Goal: Information Seeking & Learning: Learn about a topic

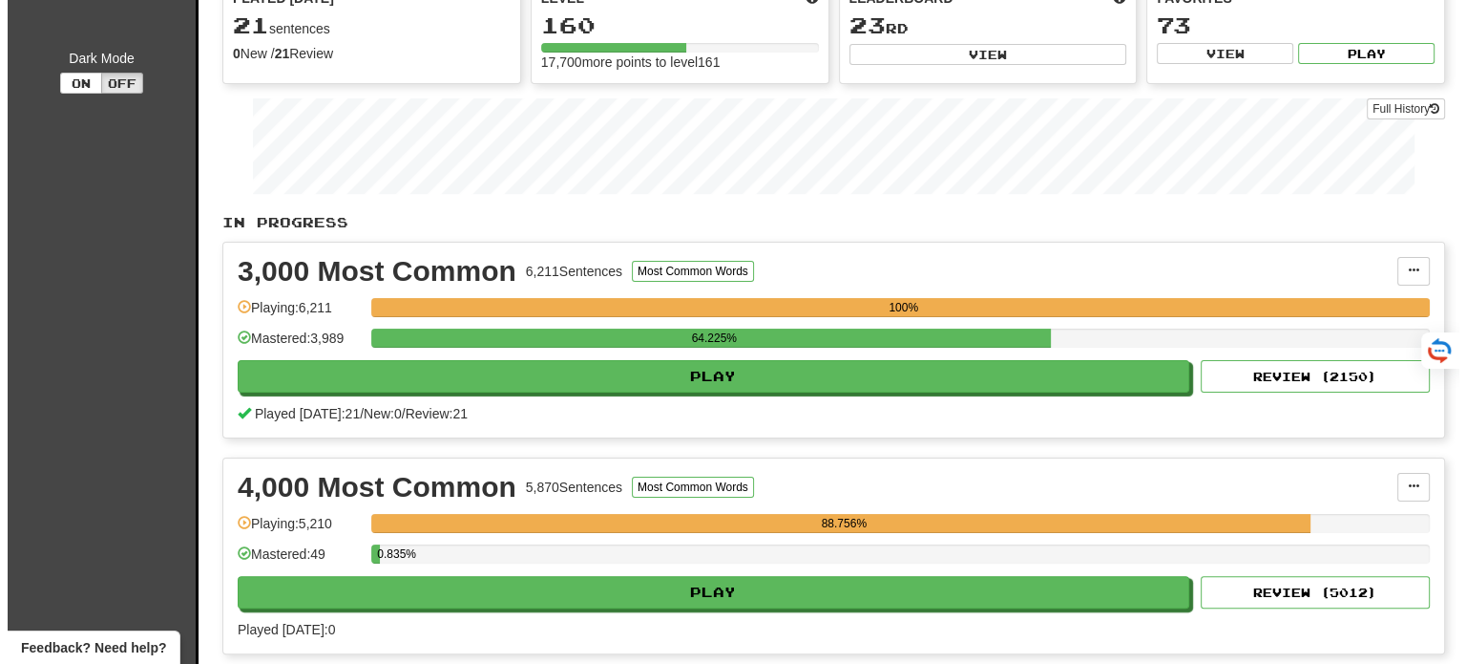
scroll to position [382, 0]
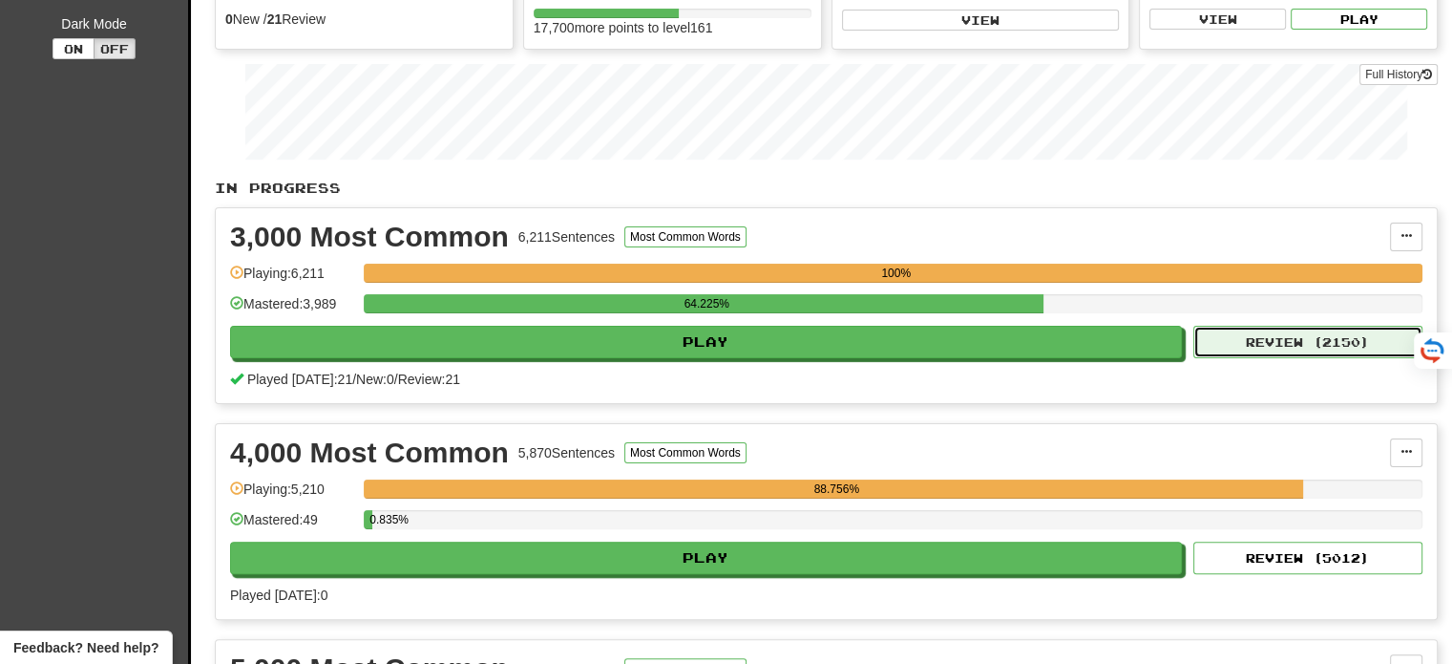
click at [1296, 326] on button "Review ( 2150 )" at bounding box center [1307, 342] width 229 height 32
select select "**"
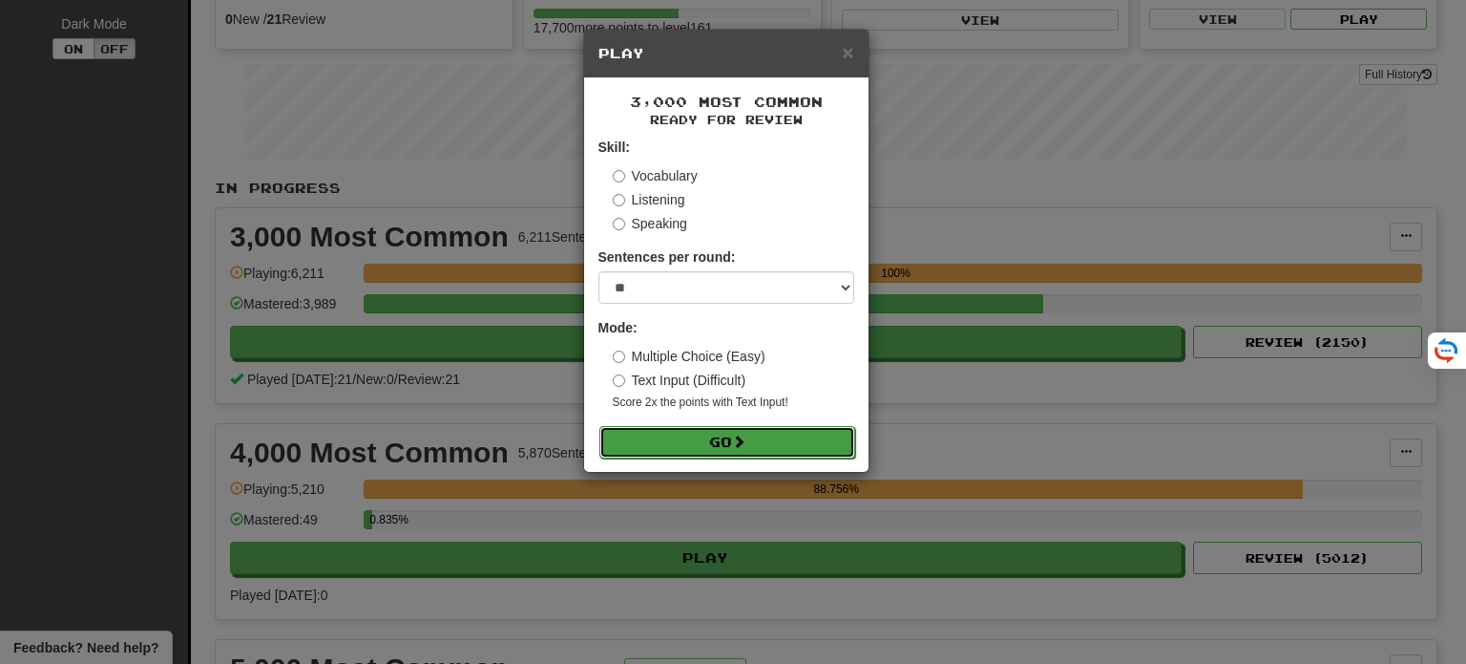
click at [733, 450] on button "Go" at bounding box center [728, 442] width 256 height 32
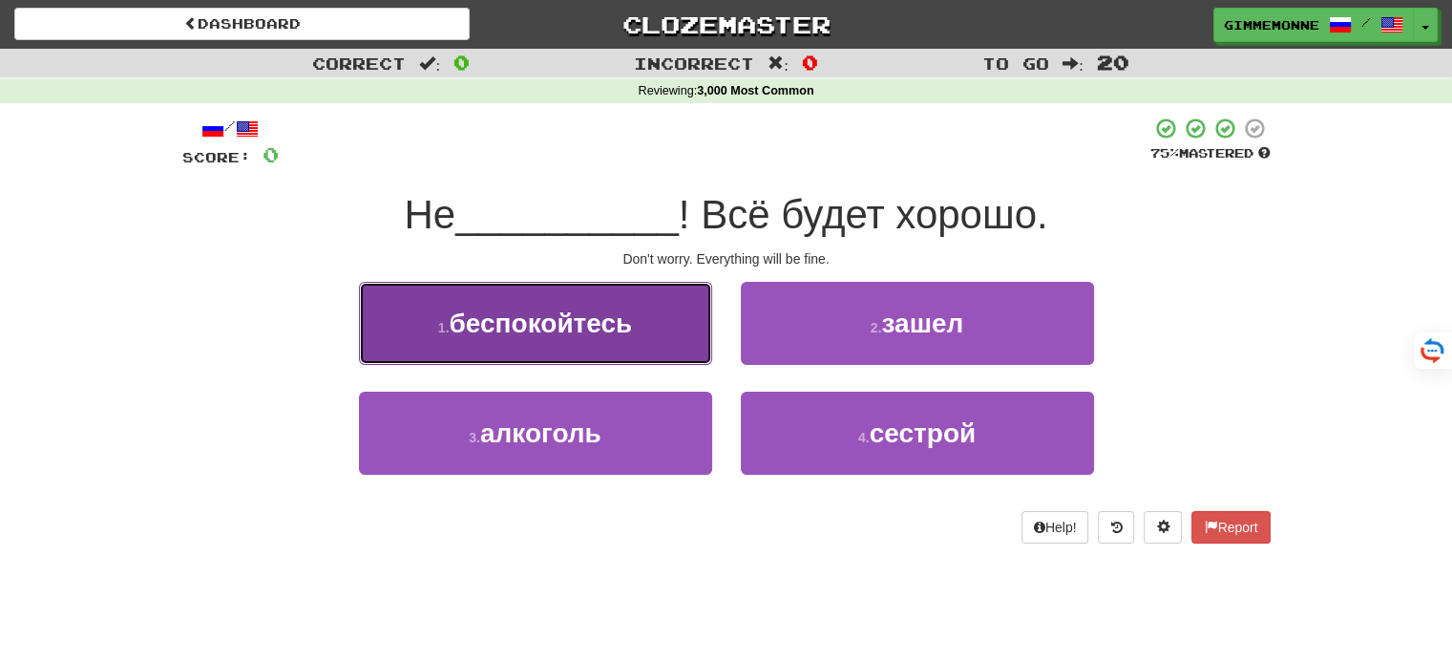
click at [686, 337] on button "1 . беспокойтесь" at bounding box center [535, 323] width 353 height 83
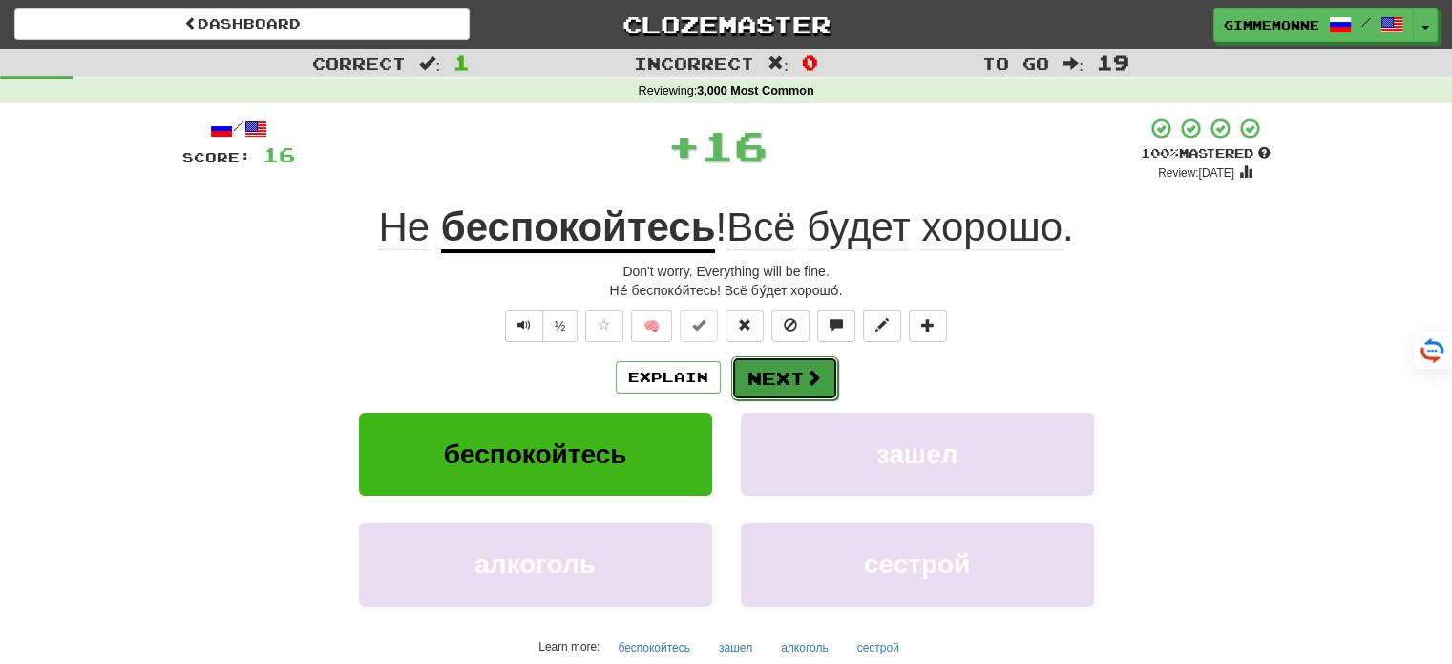
click at [775, 381] on button "Next" at bounding box center [784, 378] width 107 height 44
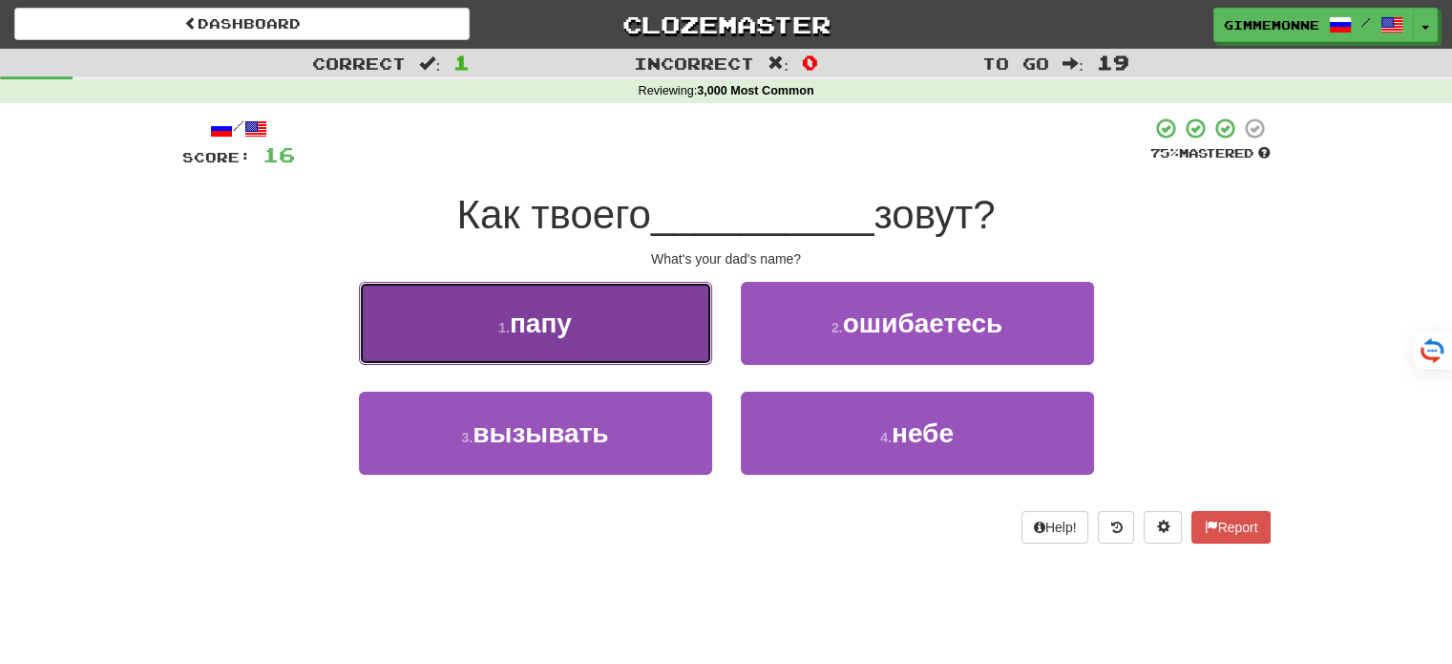
click at [706, 359] on button "1 . папу" at bounding box center [535, 323] width 353 height 83
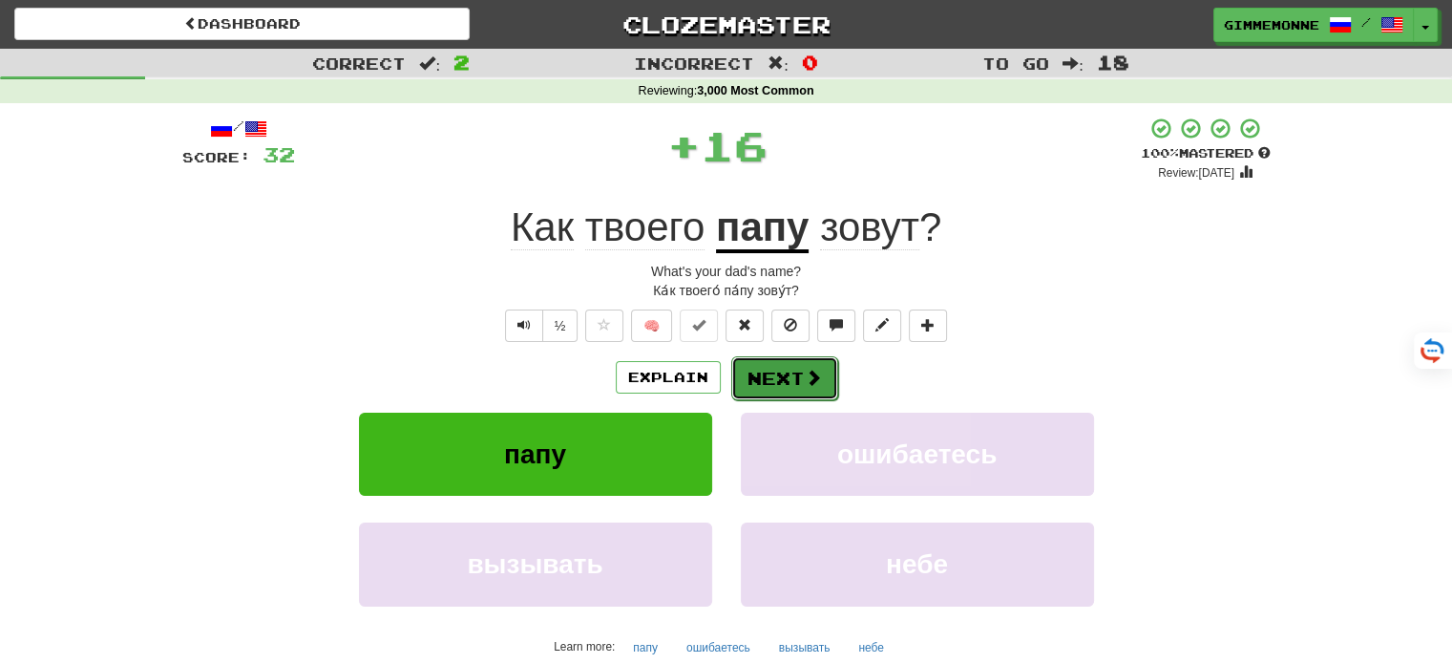
click at [779, 385] on button "Next" at bounding box center [784, 378] width 107 height 44
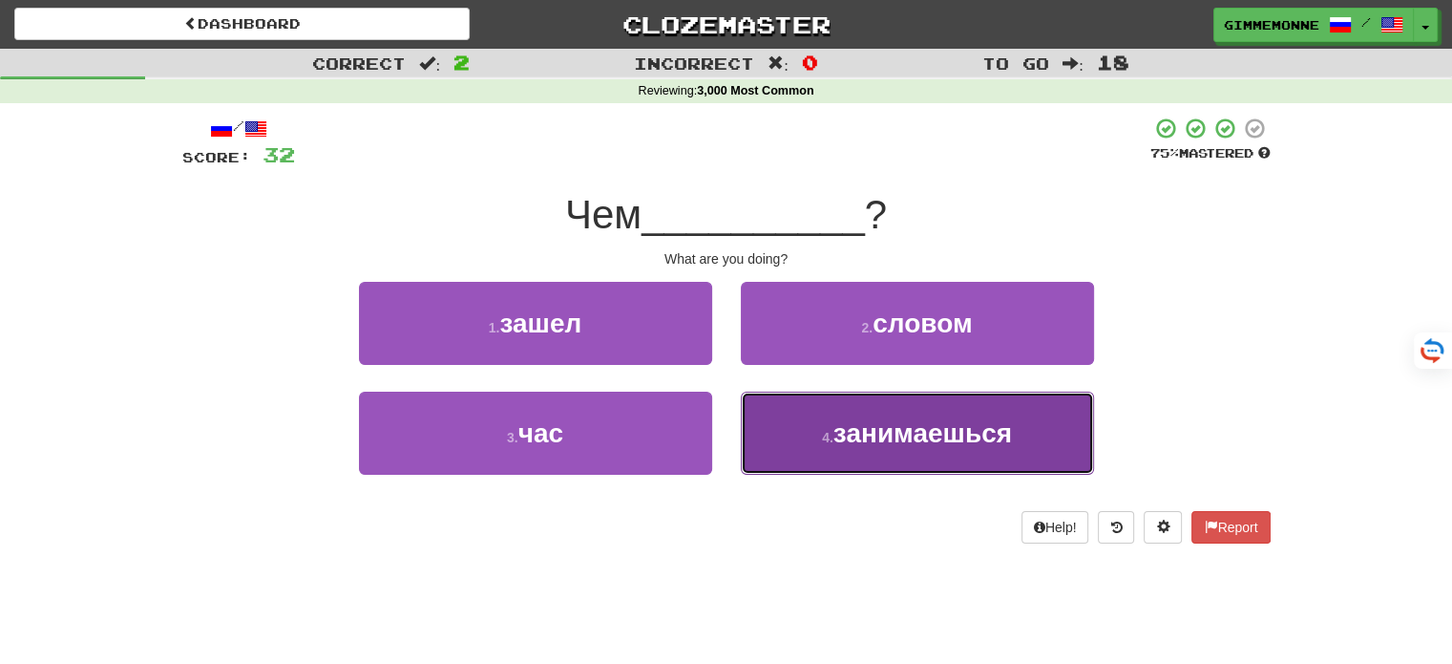
click at [870, 441] on span "занимаешься" at bounding box center [922, 433] width 179 height 30
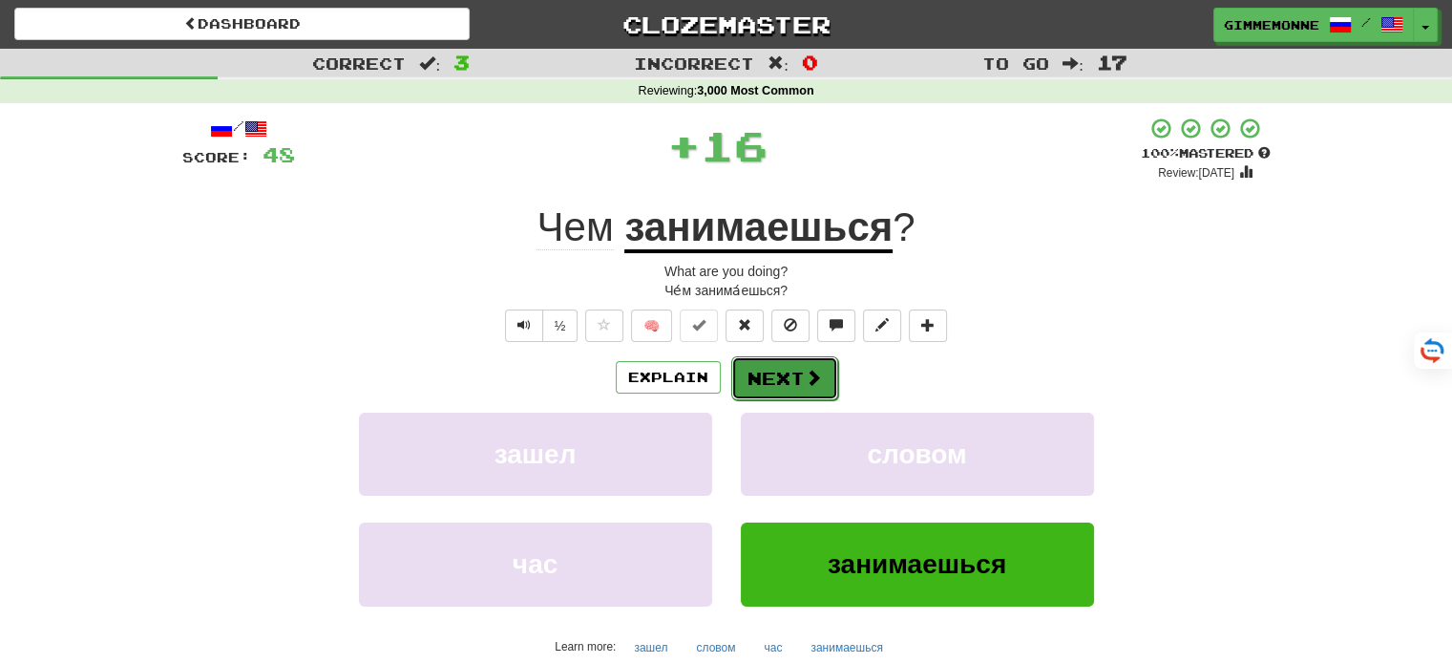
click at [800, 373] on button "Next" at bounding box center [784, 378] width 107 height 44
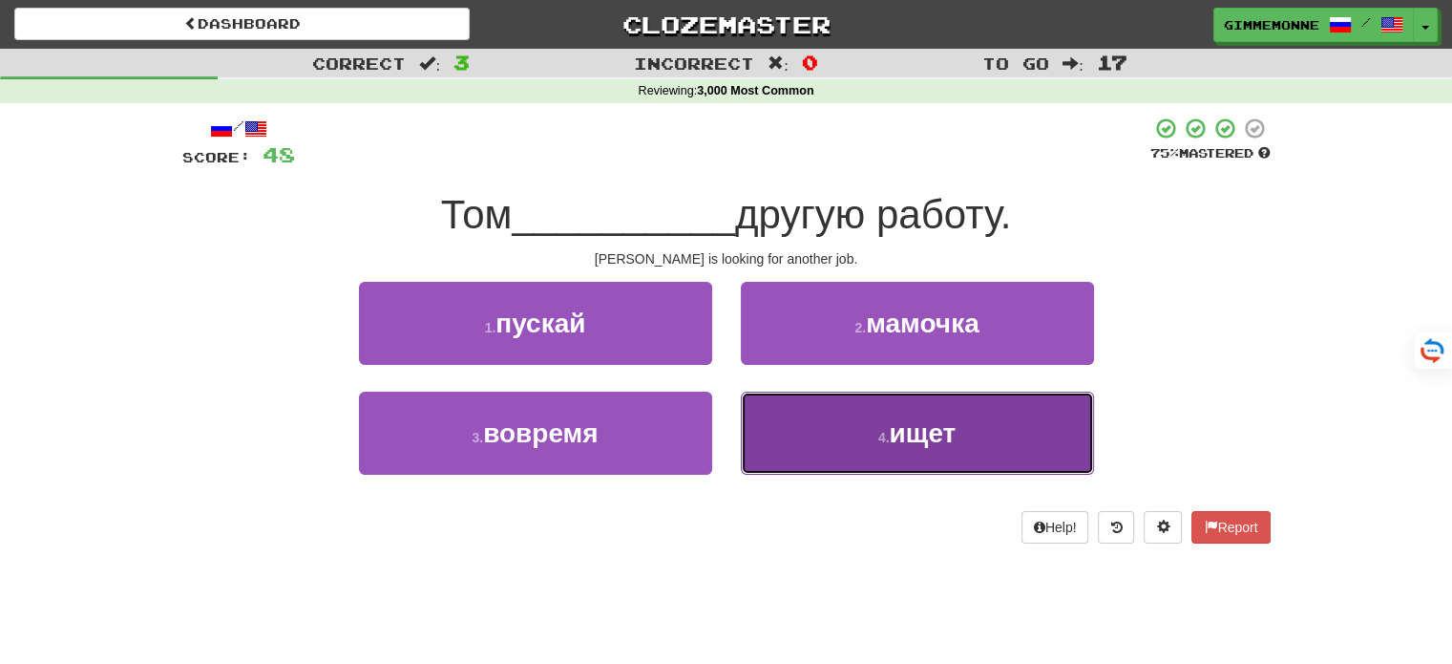
click at [844, 429] on button "4 . ищет" at bounding box center [917, 432] width 353 height 83
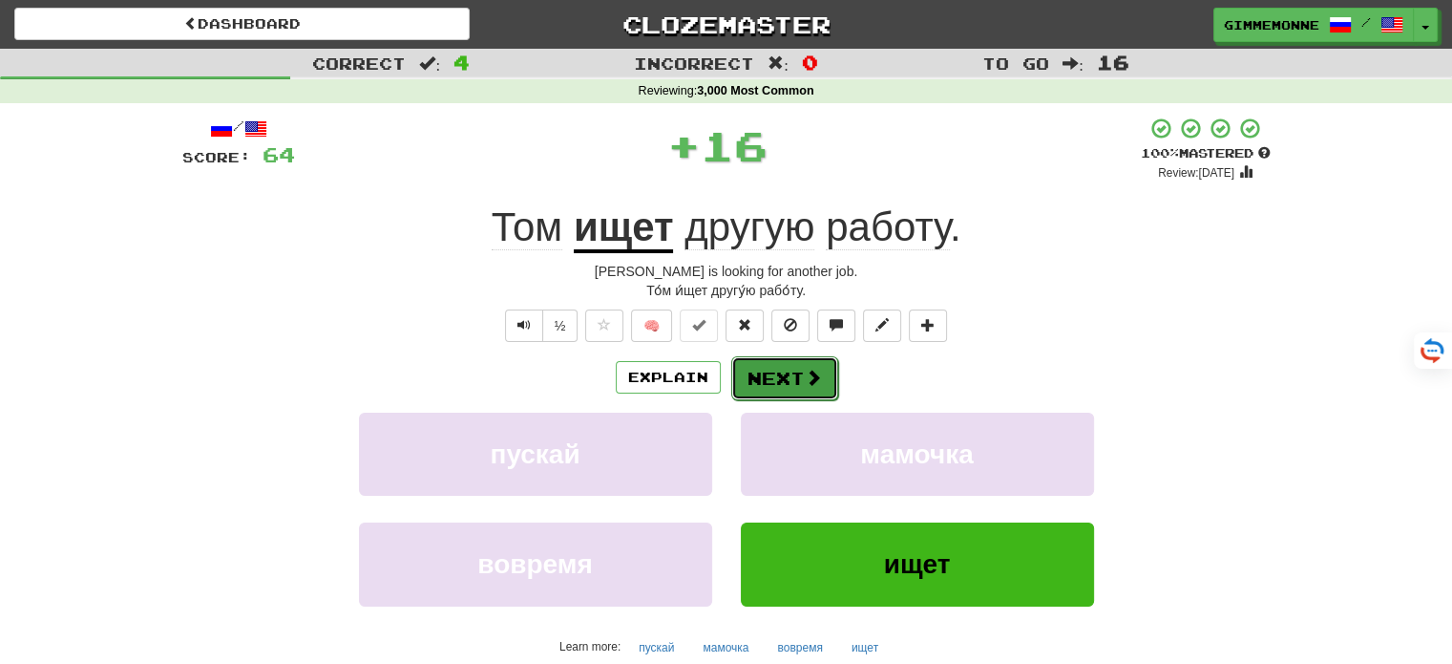
click at [802, 365] on button "Next" at bounding box center [784, 378] width 107 height 44
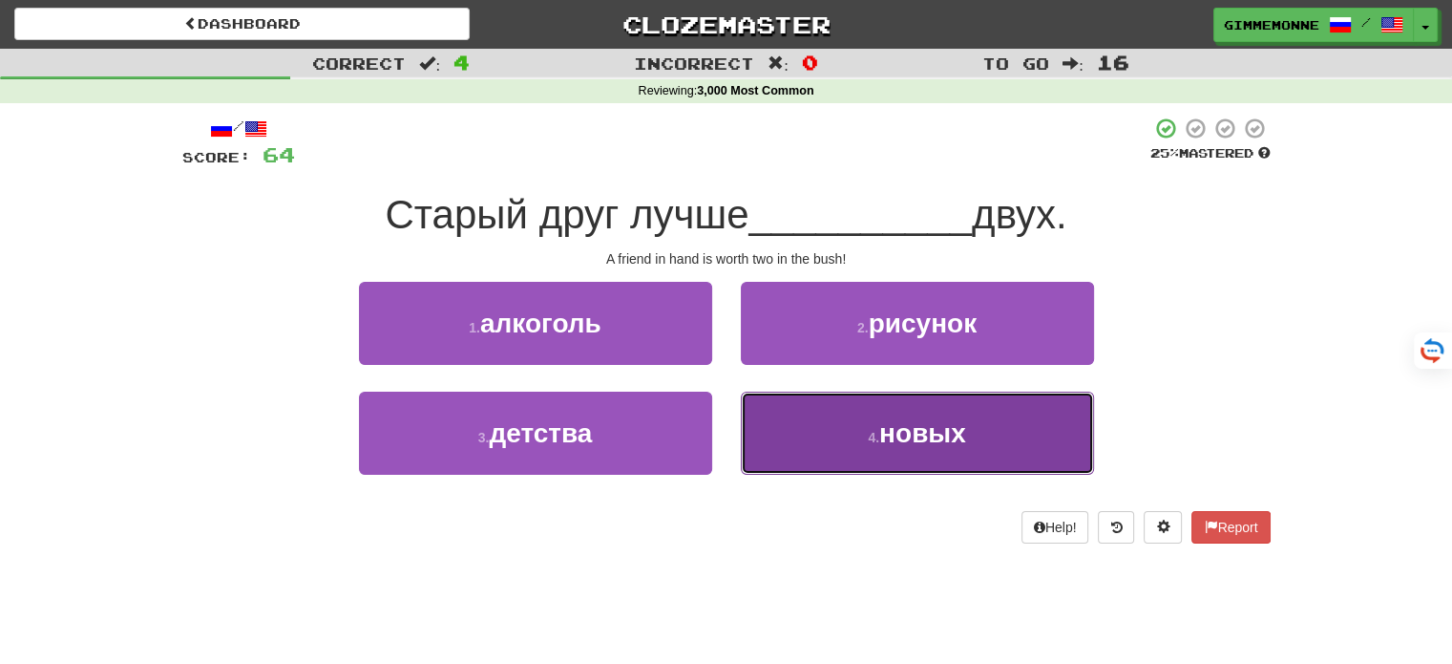
click at [925, 439] on span "новых" at bounding box center [922, 433] width 87 height 30
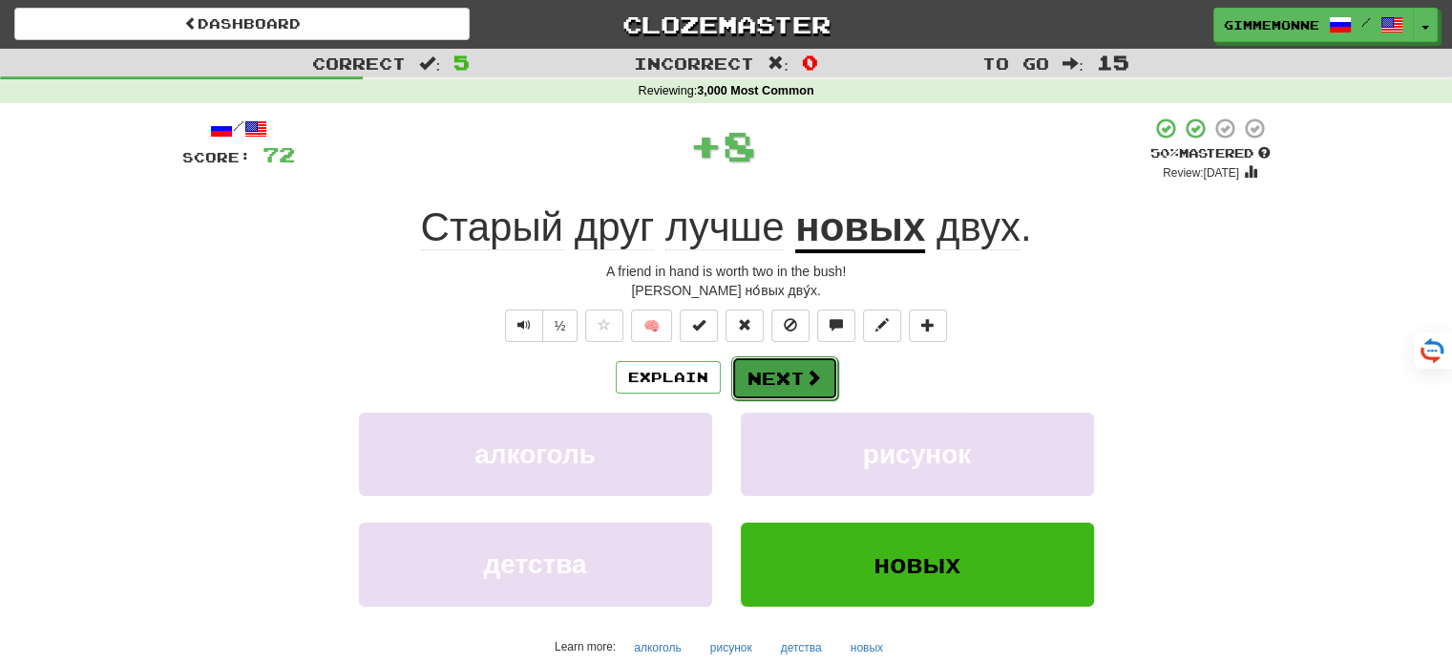
click at [810, 390] on button "Next" at bounding box center [784, 378] width 107 height 44
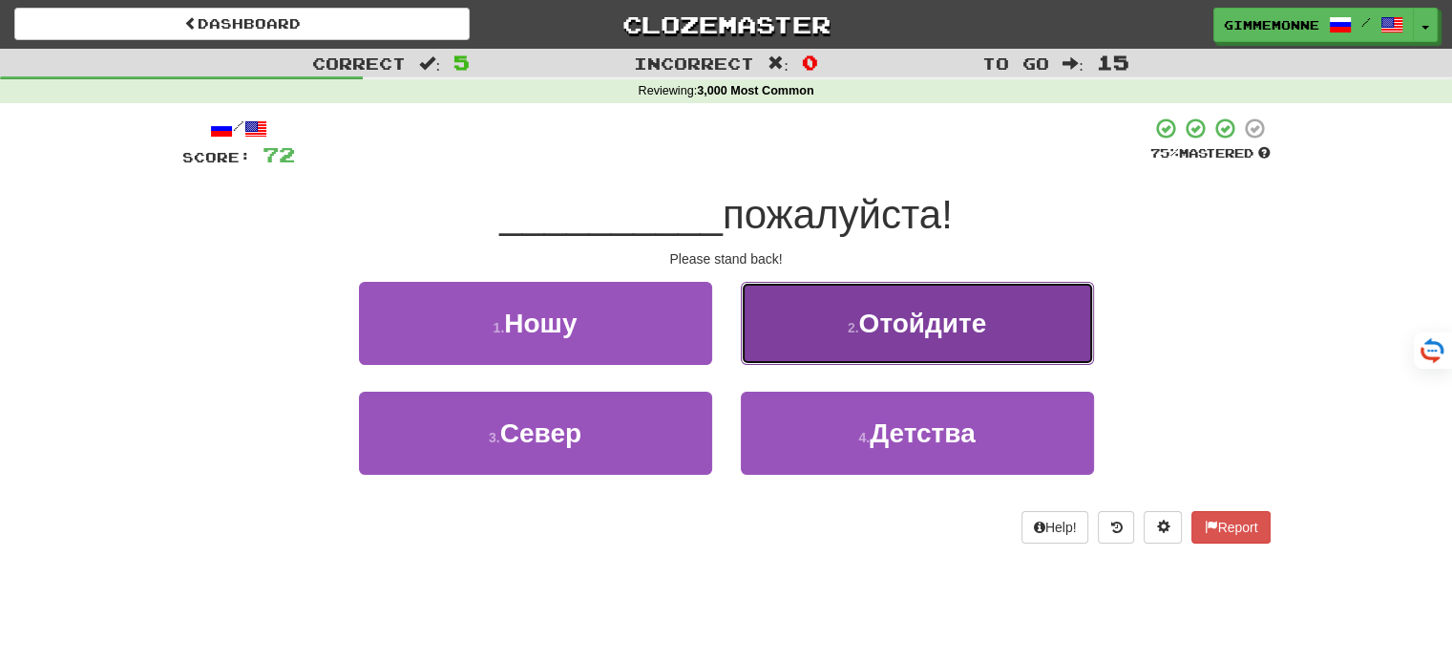
click at [852, 332] on small "2 ." at bounding box center [853, 327] width 11 height 15
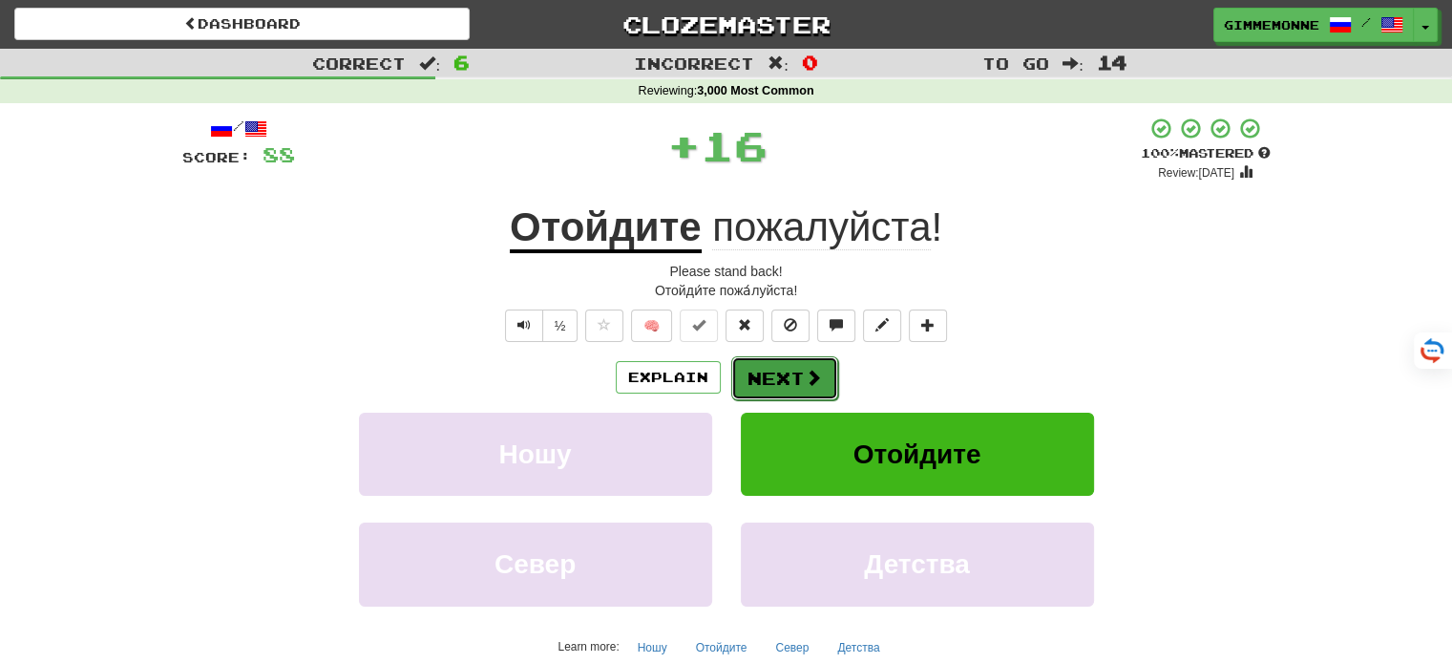
click at [766, 366] on button "Next" at bounding box center [784, 378] width 107 height 44
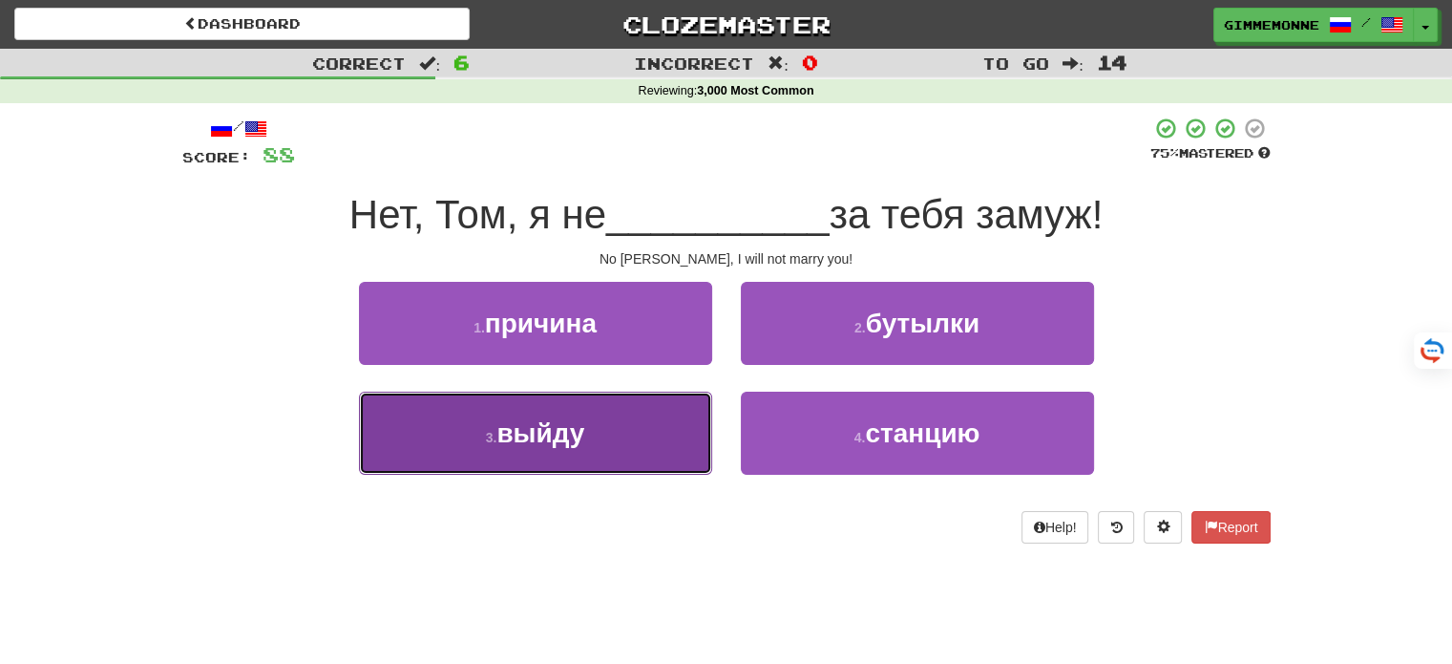
click at [675, 408] on button "3 . выйду" at bounding box center [535, 432] width 353 height 83
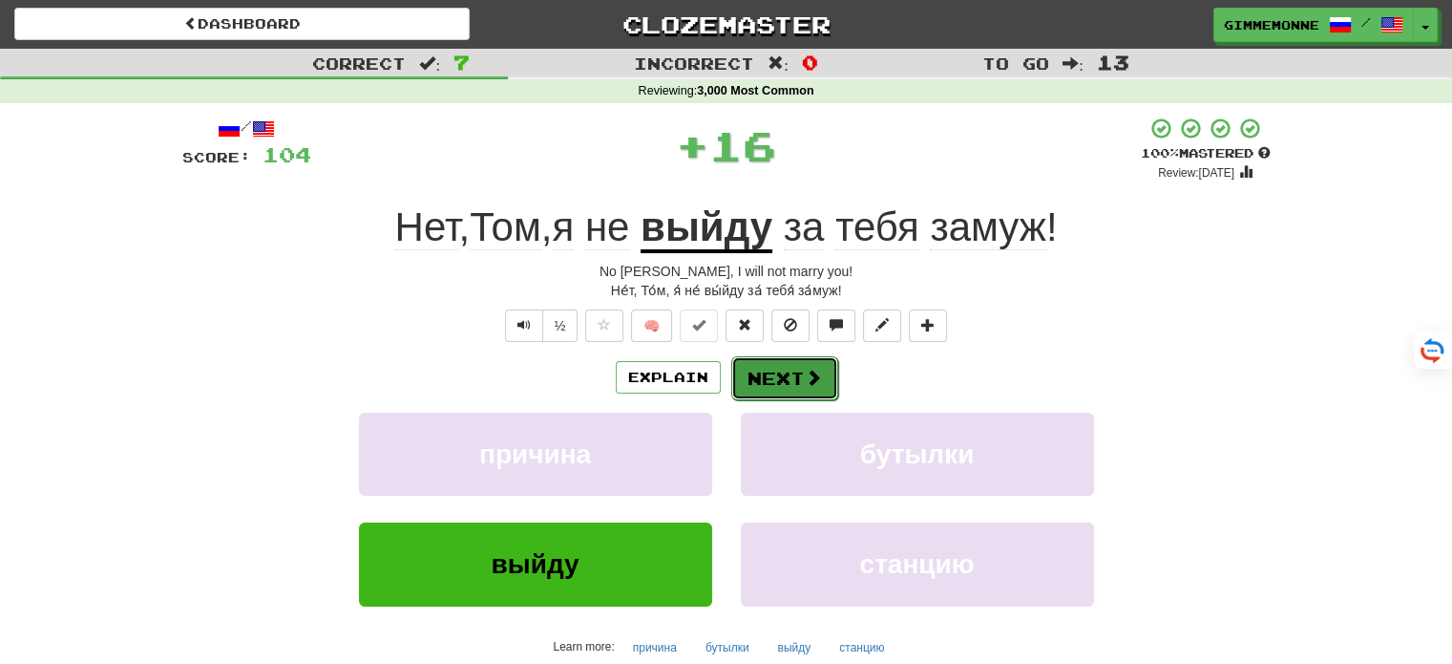
click at [795, 380] on button "Next" at bounding box center [784, 378] width 107 height 44
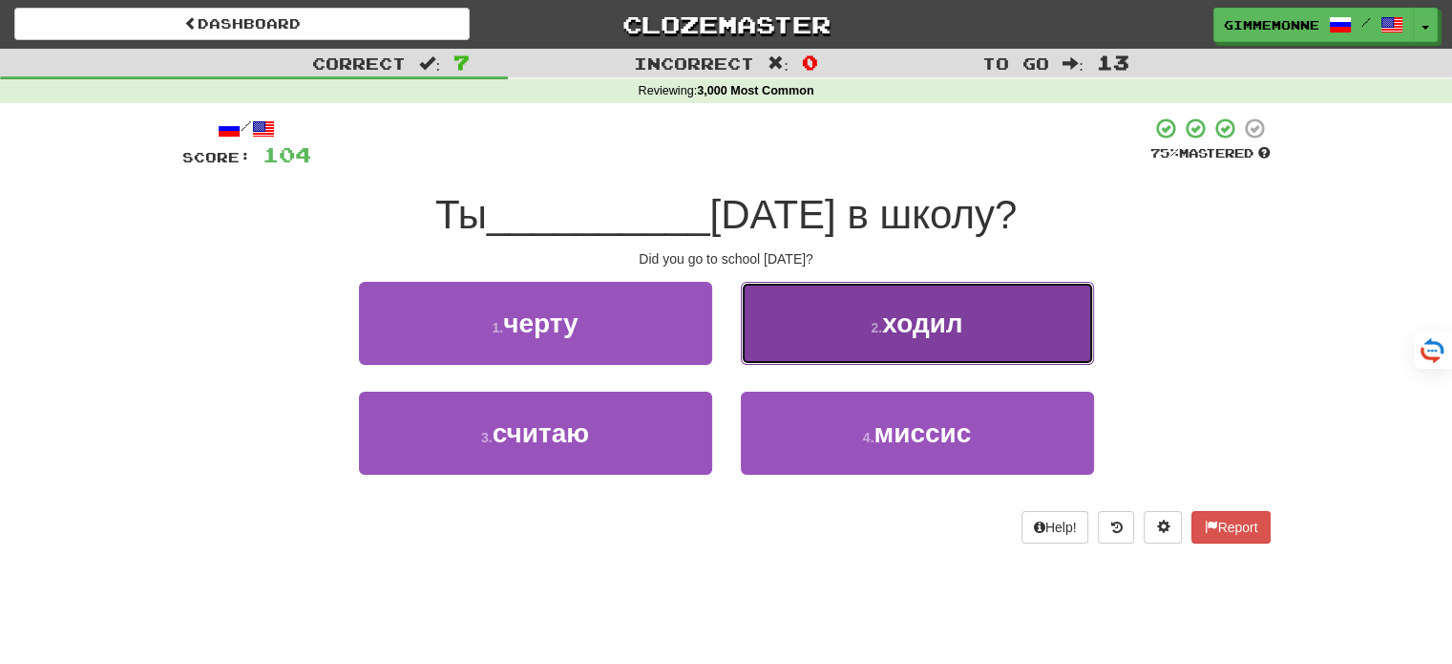
click at [898, 316] on span "ходил" at bounding box center [922, 323] width 80 height 30
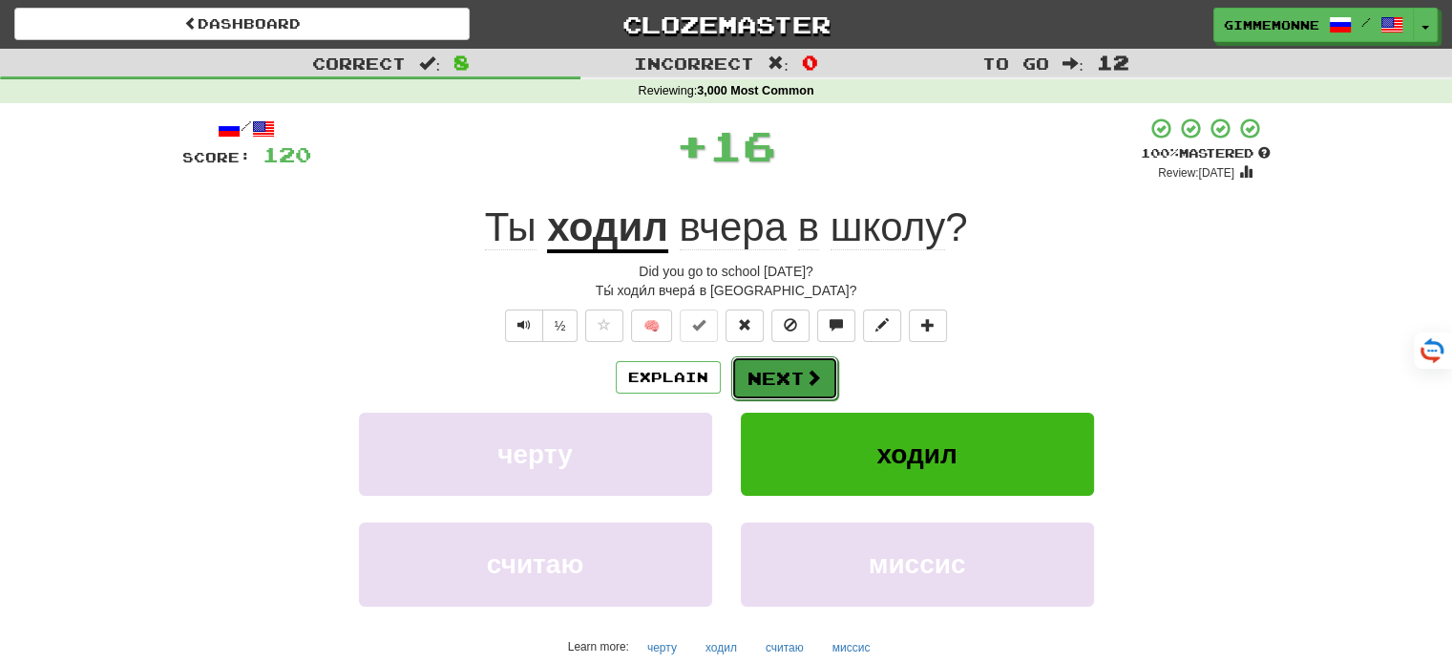
click at [779, 379] on button "Next" at bounding box center [784, 378] width 107 height 44
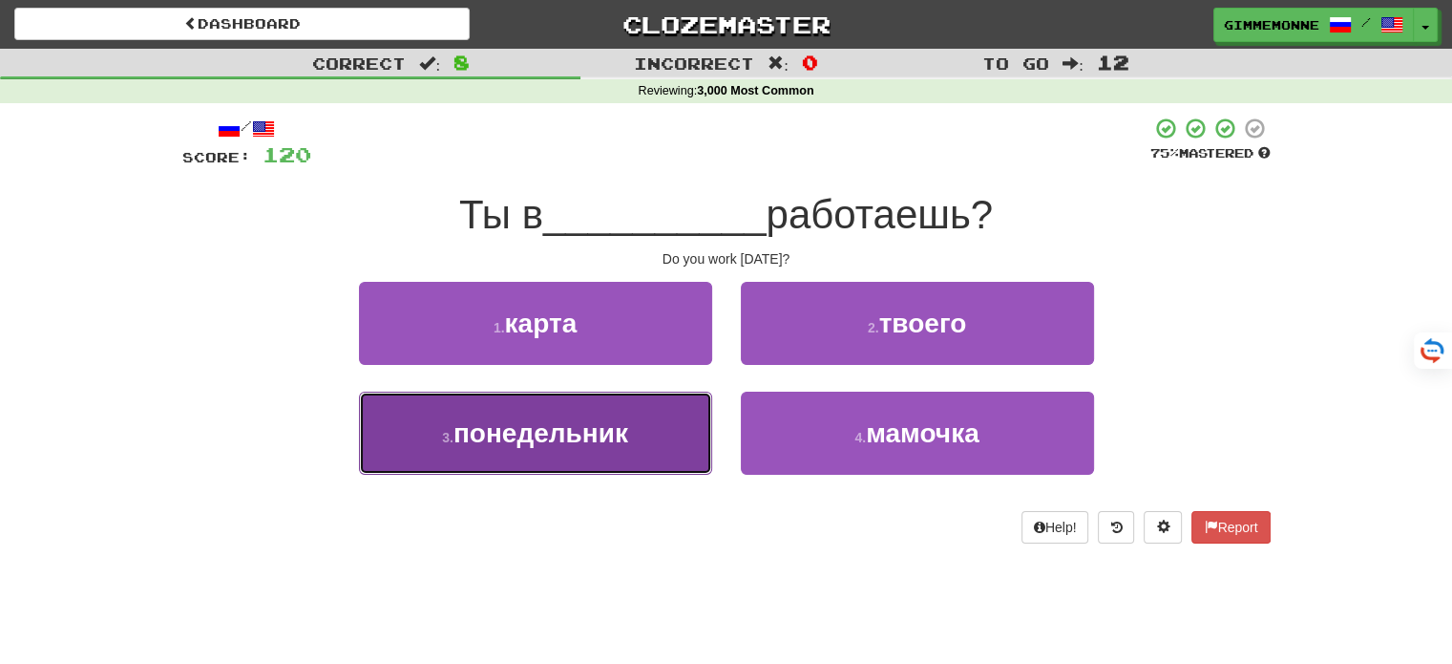
click at [600, 431] on span "понедельник" at bounding box center [540, 433] width 175 height 30
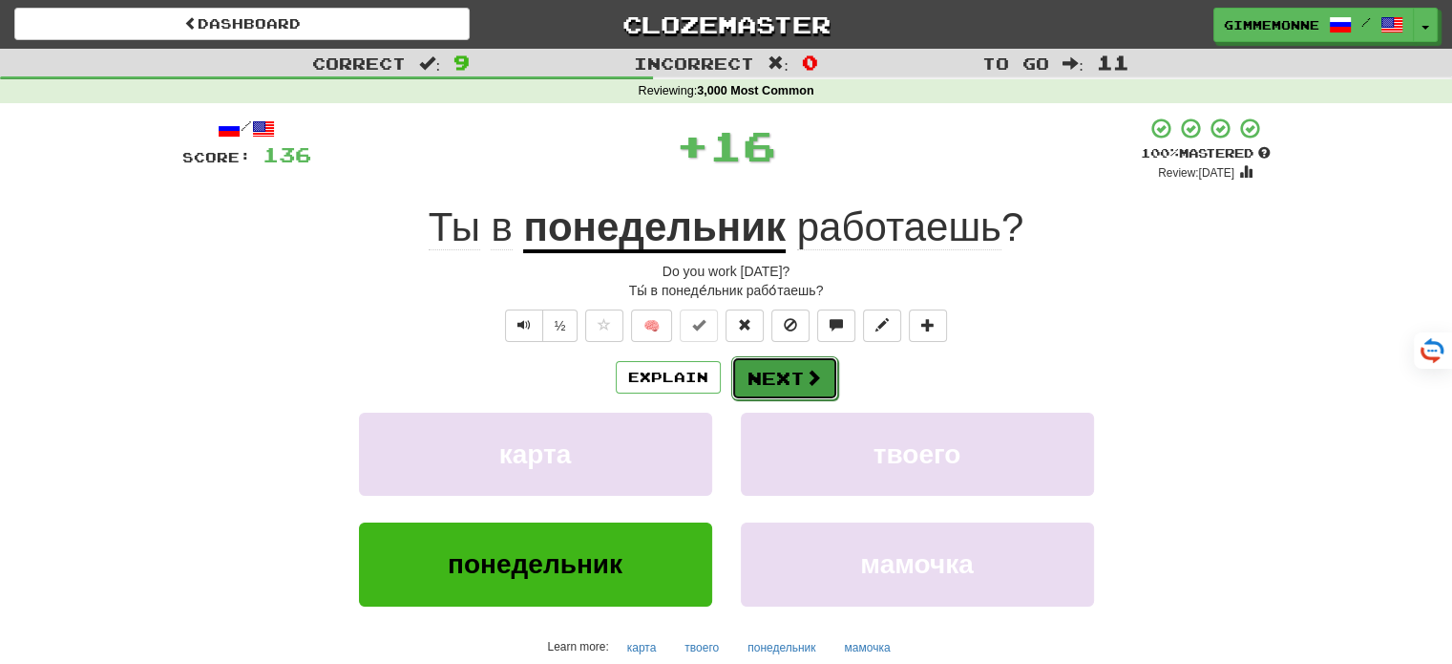
click at [798, 368] on button "Next" at bounding box center [784, 378] width 107 height 44
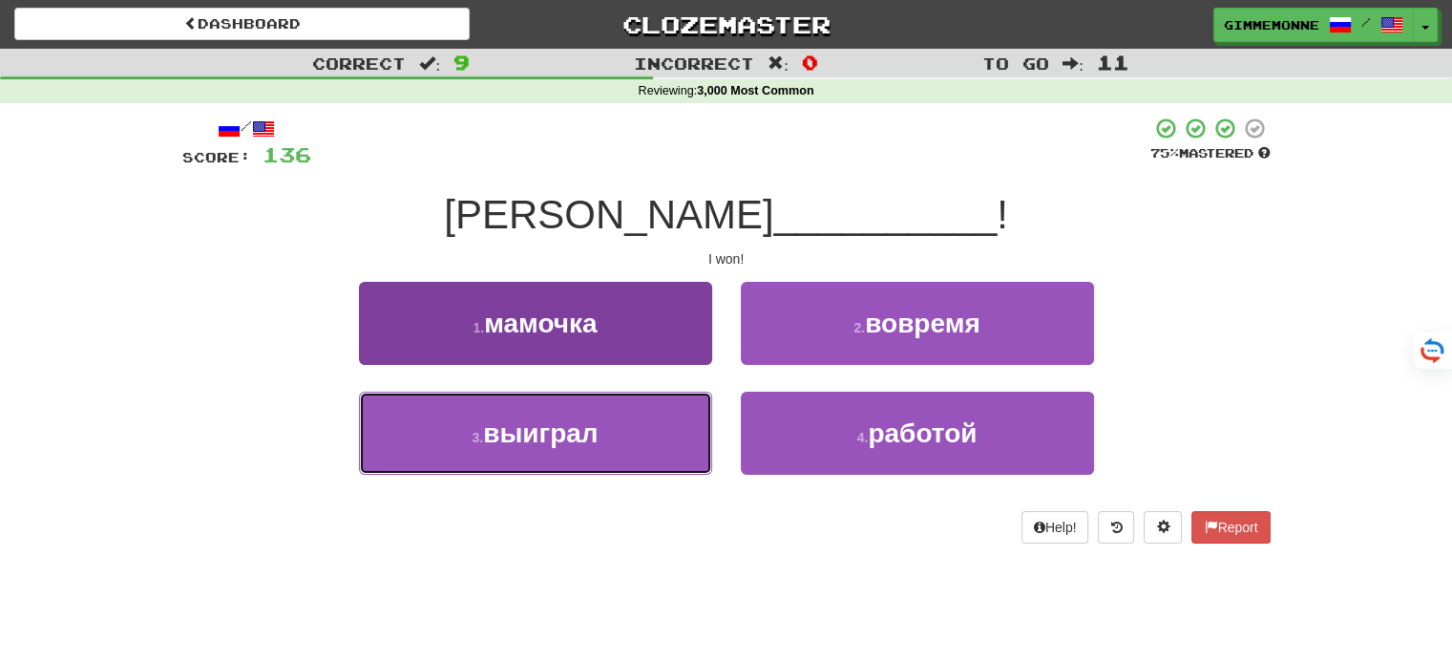
click at [634, 449] on button "3 . выиграл" at bounding box center [535, 432] width 353 height 83
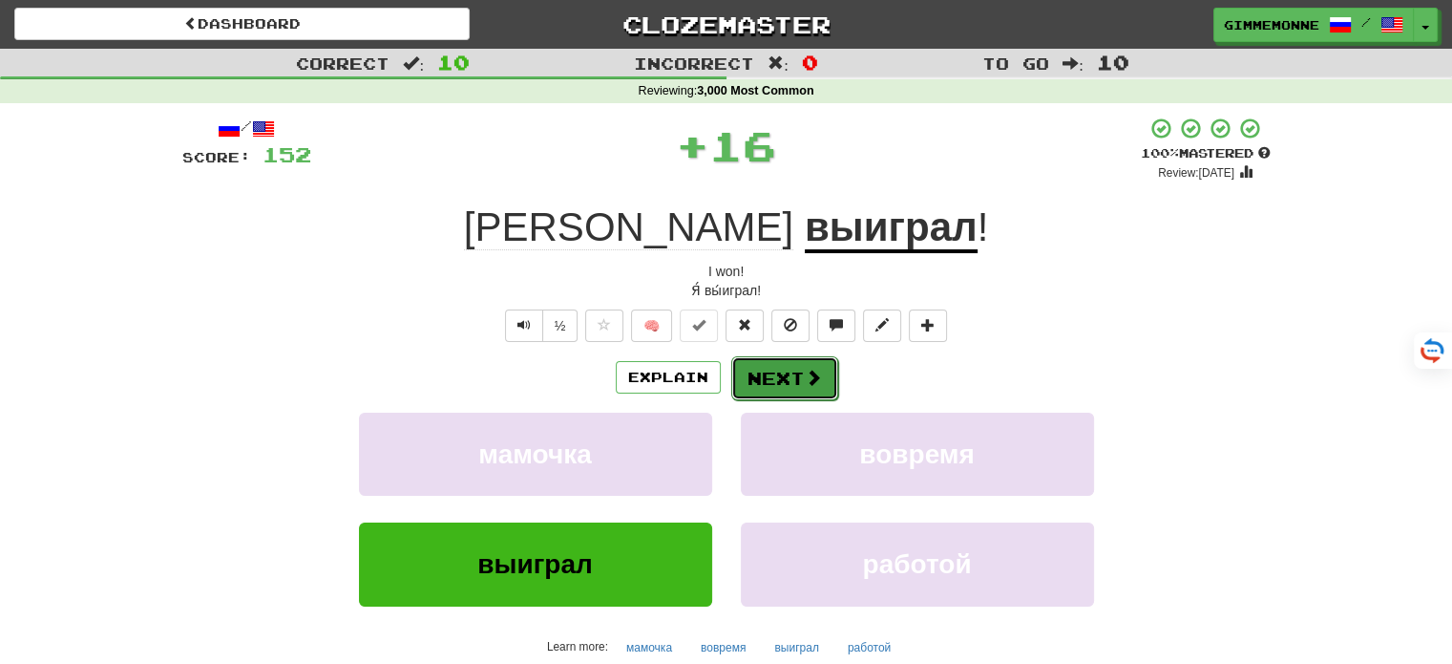
click at [813, 373] on span at bounding box center [813, 377] width 17 height 17
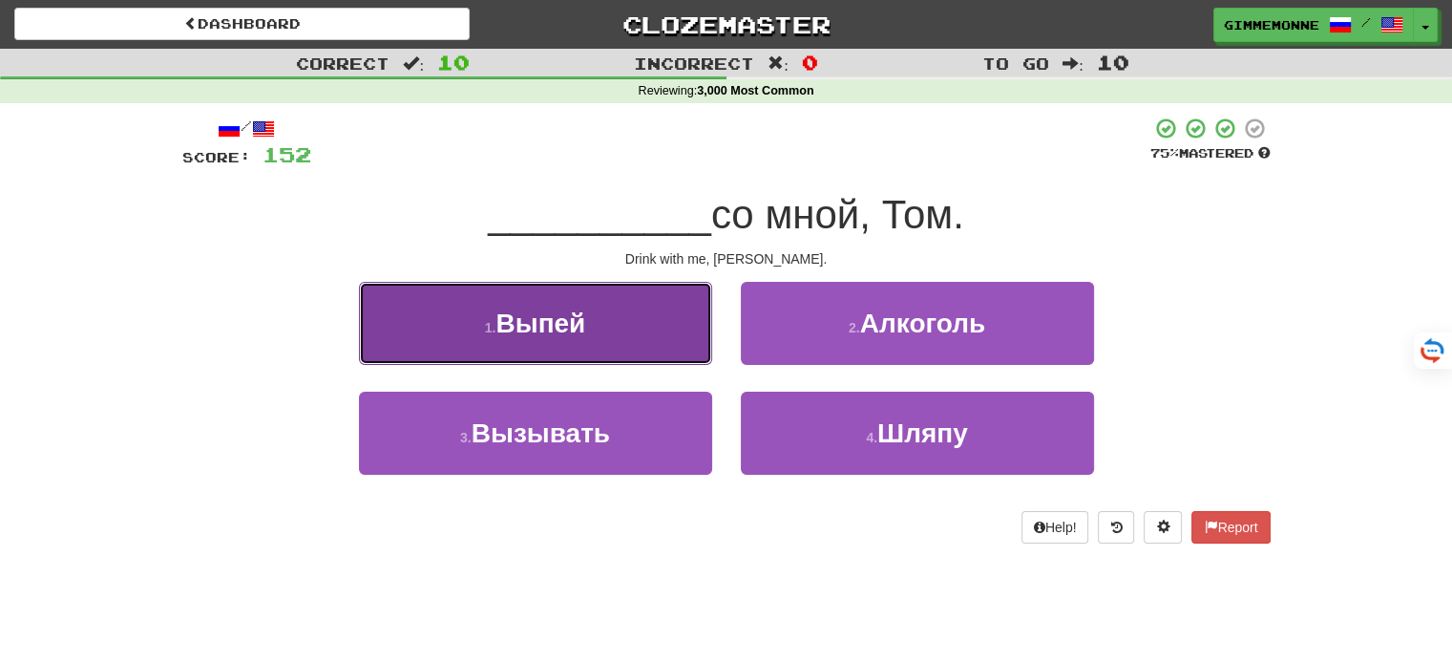
click at [648, 343] on button "1 . Выпей" at bounding box center [535, 323] width 353 height 83
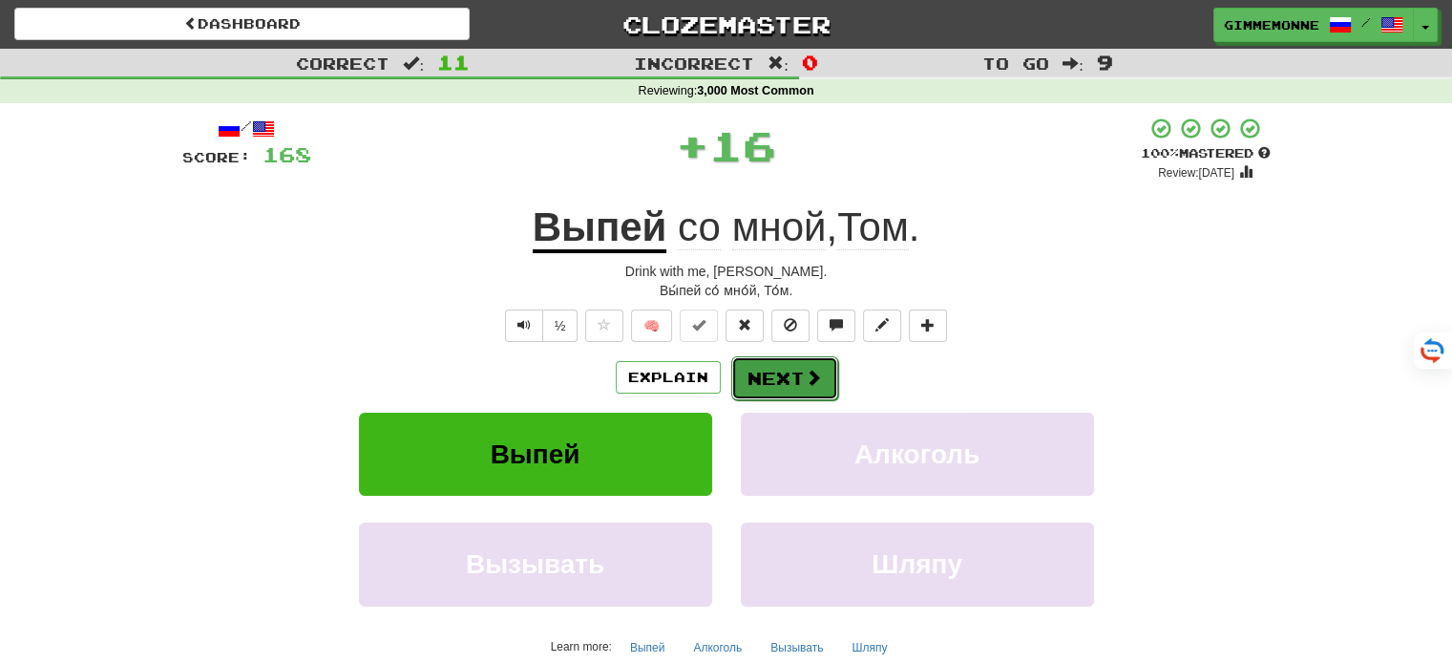
click at [775, 389] on button "Next" at bounding box center [784, 378] width 107 height 44
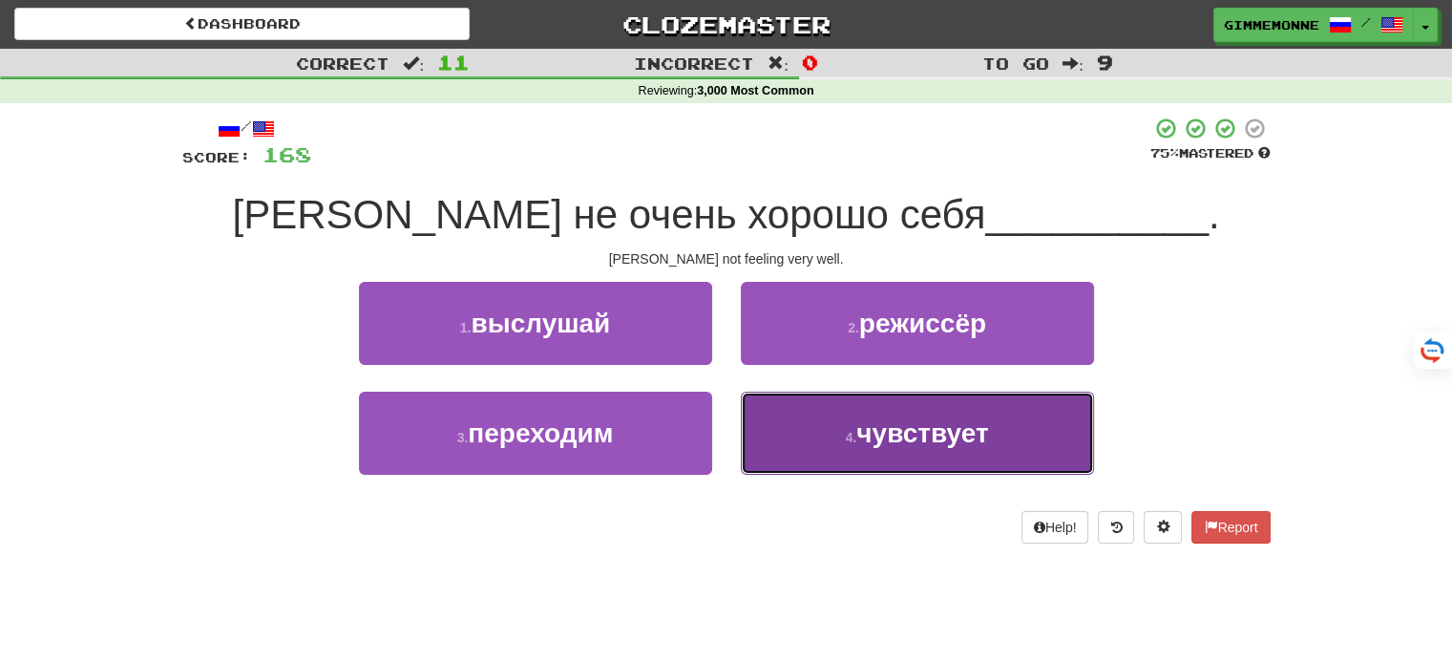
click at [890, 424] on span "чувствует" at bounding box center [922, 433] width 132 height 30
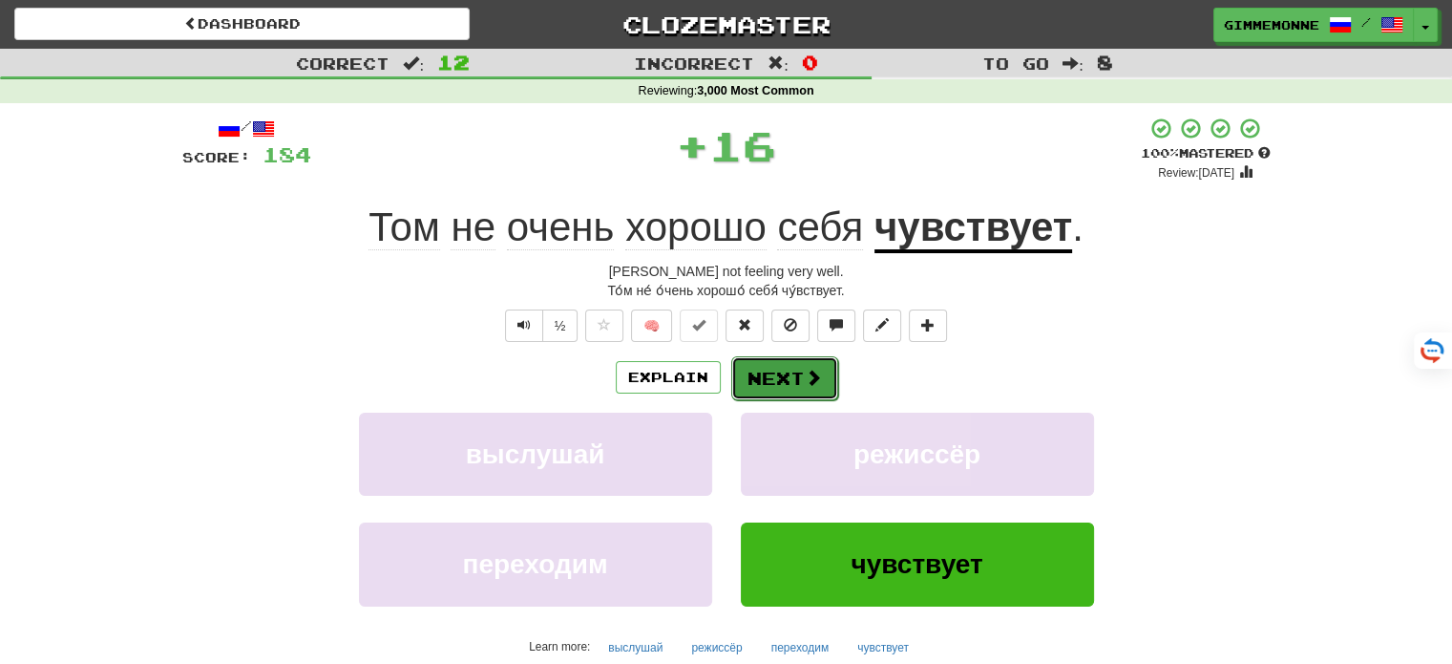
click at [787, 377] on button "Next" at bounding box center [784, 378] width 107 height 44
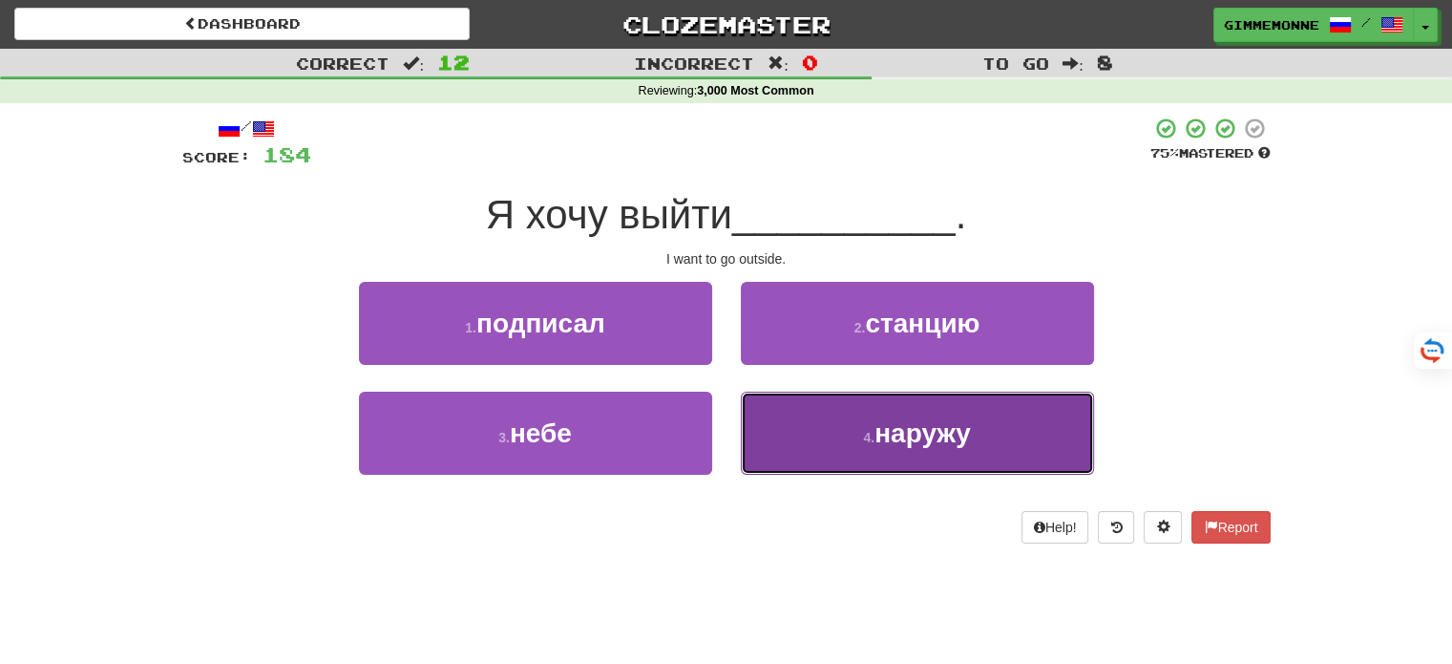
click at [774, 427] on button "4 . наружу" at bounding box center [917, 432] width 353 height 83
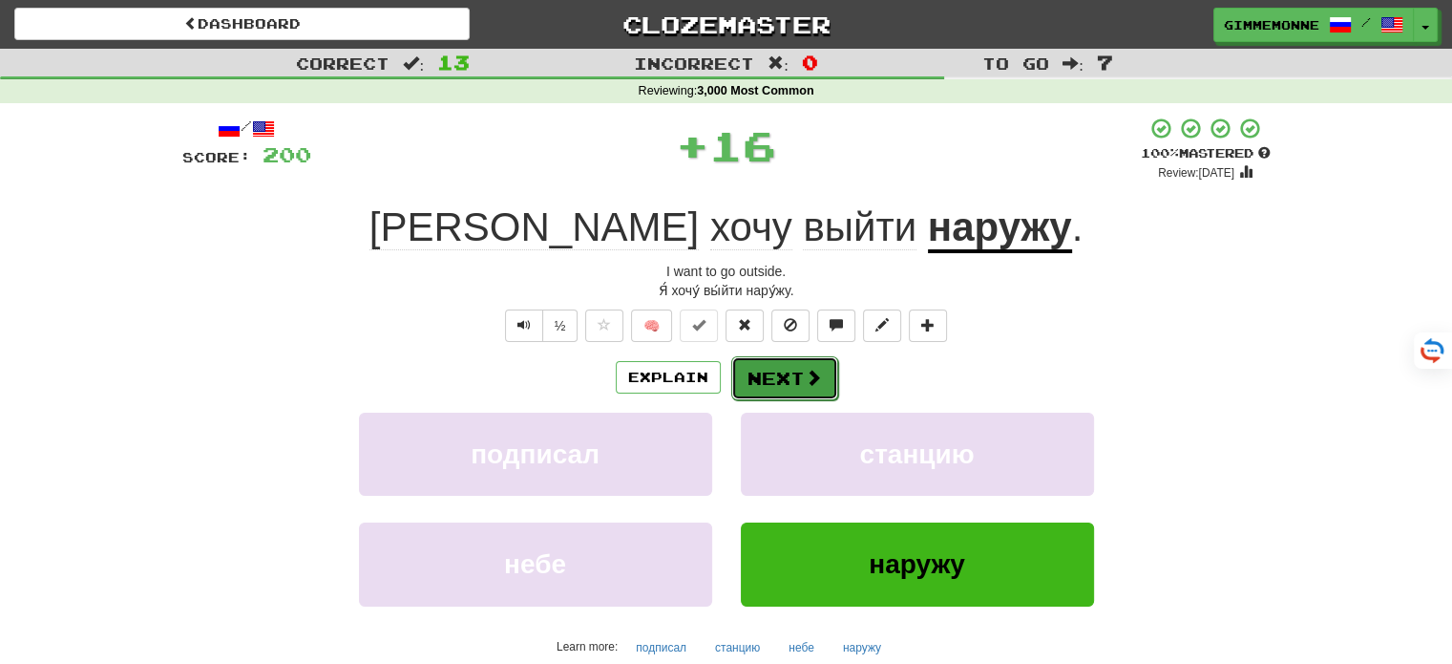
click at [774, 385] on button "Next" at bounding box center [784, 378] width 107 height 44
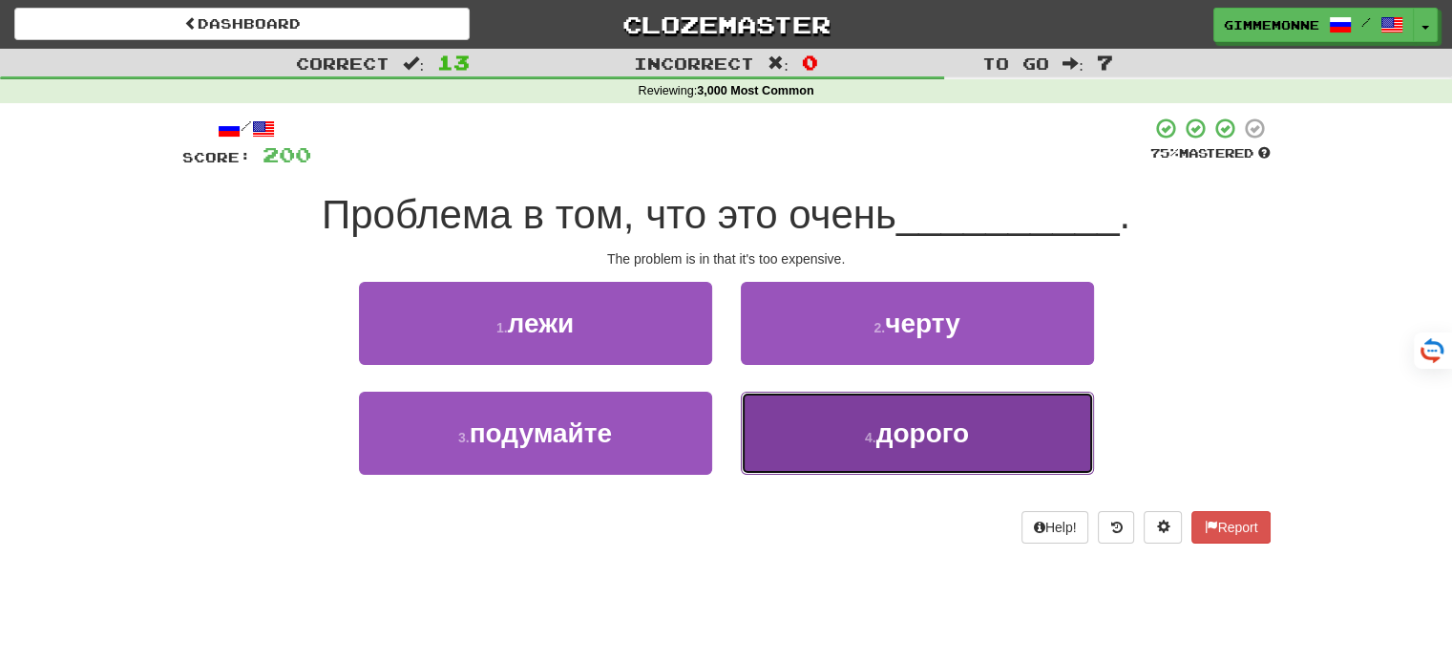
click at [848, 465] on button "4 . дорого" at bounding box center [917, 432] width 353 height 83
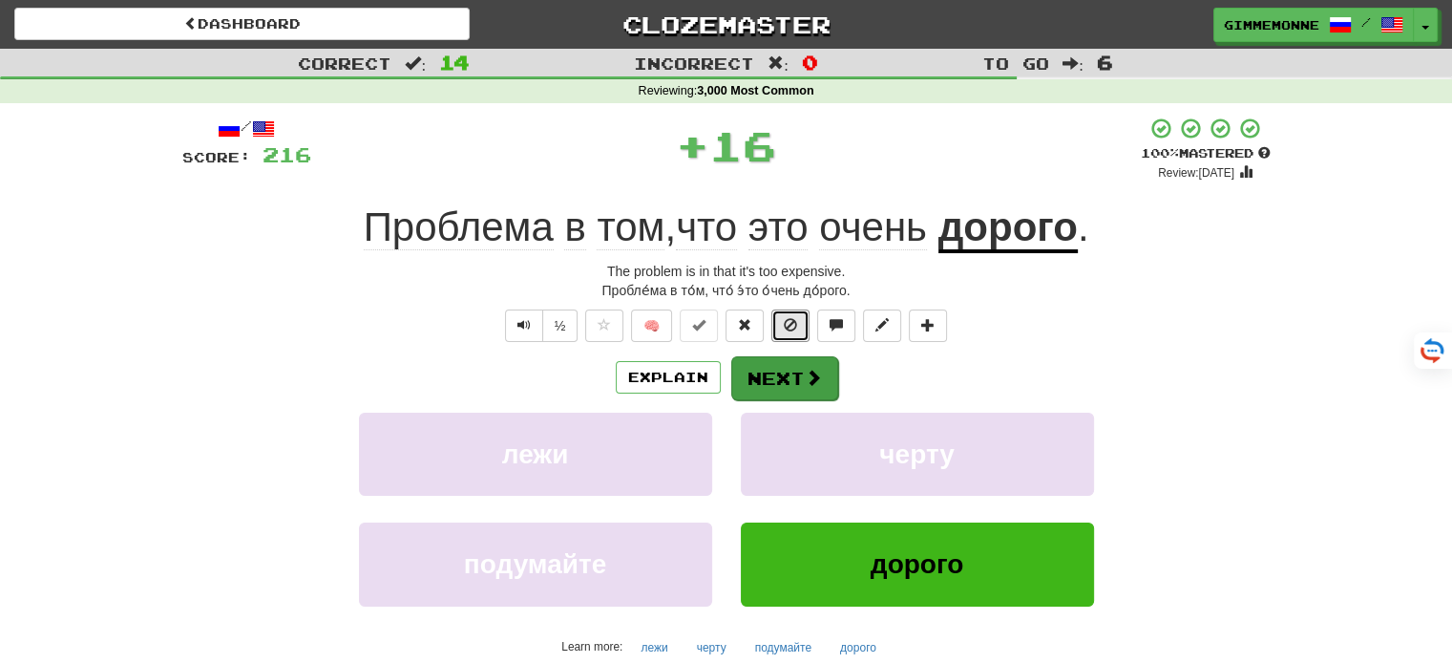
drag, startPoint x: 781, startPoint y: 339, endPoint x: 779, endPoint y: 390, distance: 51.6
click at [779, 390] on div "/ Score: 216 + 16 100 % Mastered Review: 2026-03-20 Проблема в том , что это оч…" at bounding box center [726, 425] width 1088 height 618
click at [779, 390] on button "Next" at bounding box center [784, 378] width 107 height 44
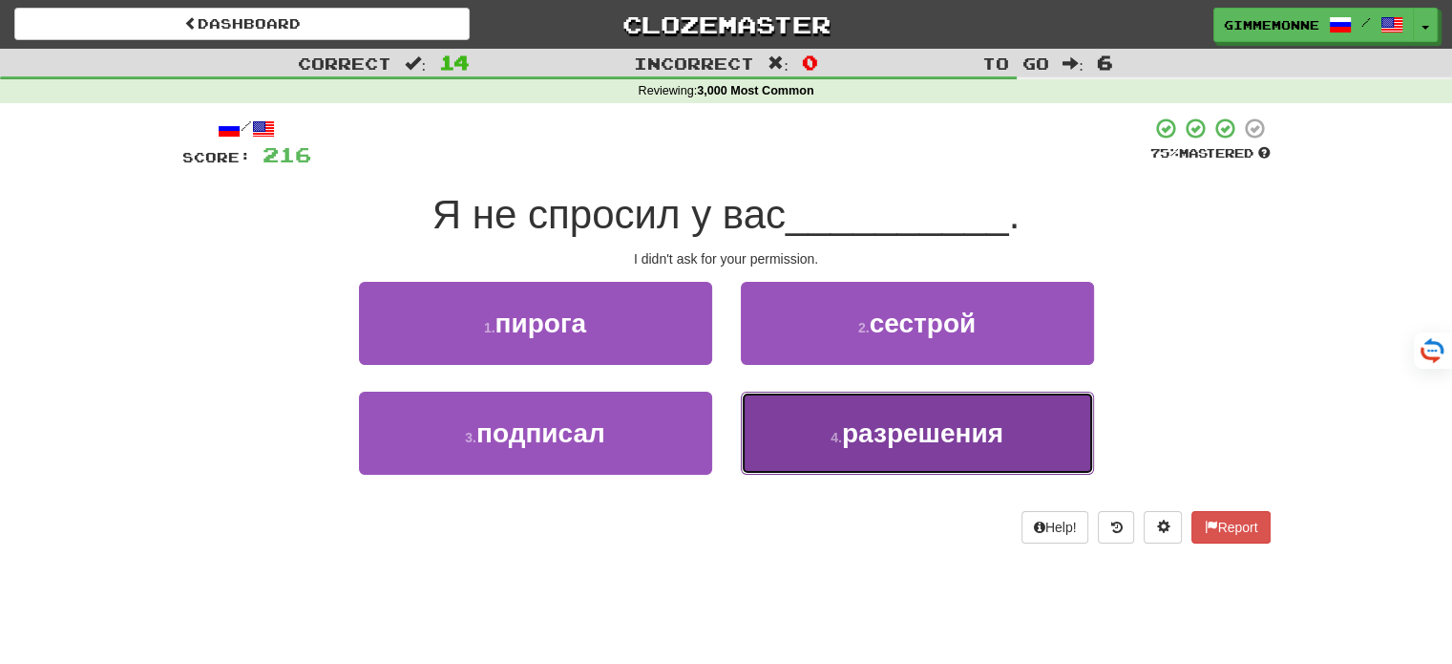
click at [777, 411] on button "4 . разрешения" at bounding box center [917, 432] width 353 height 83
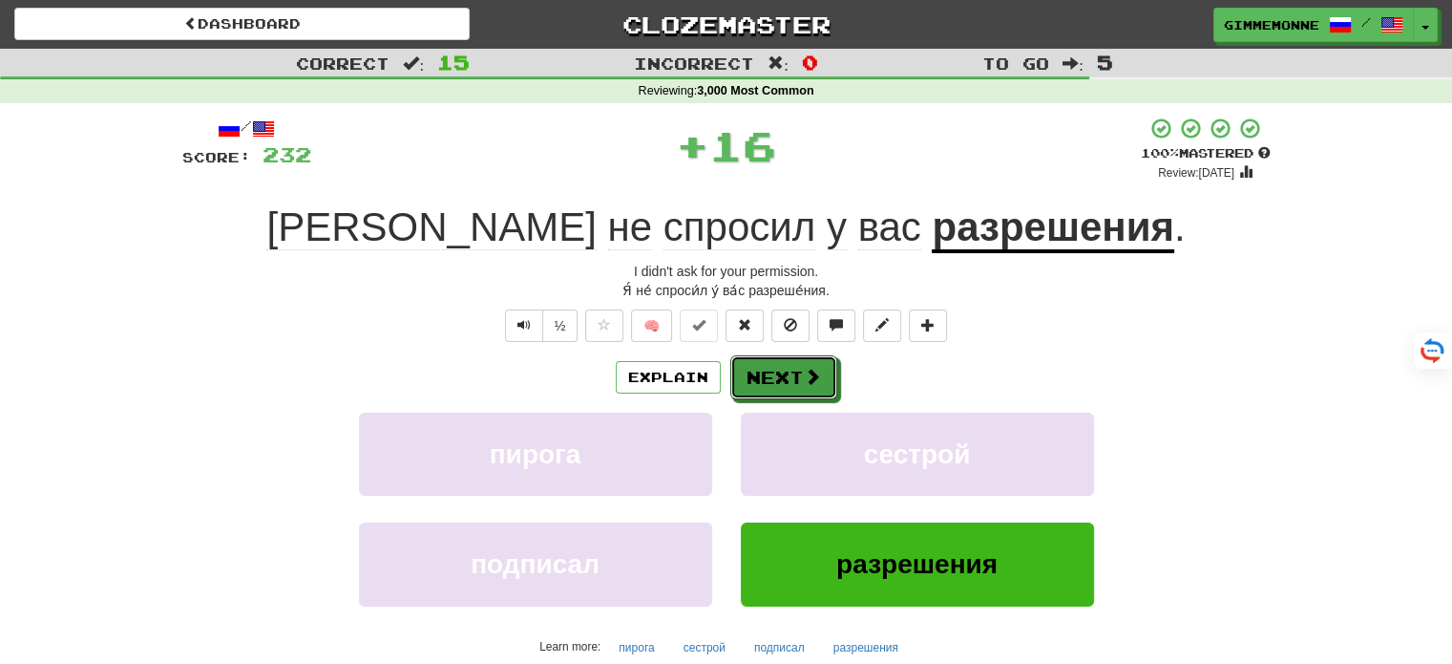
click at [773, 382] on button "Next" at bounding box center [783, 377] width 107 height 44
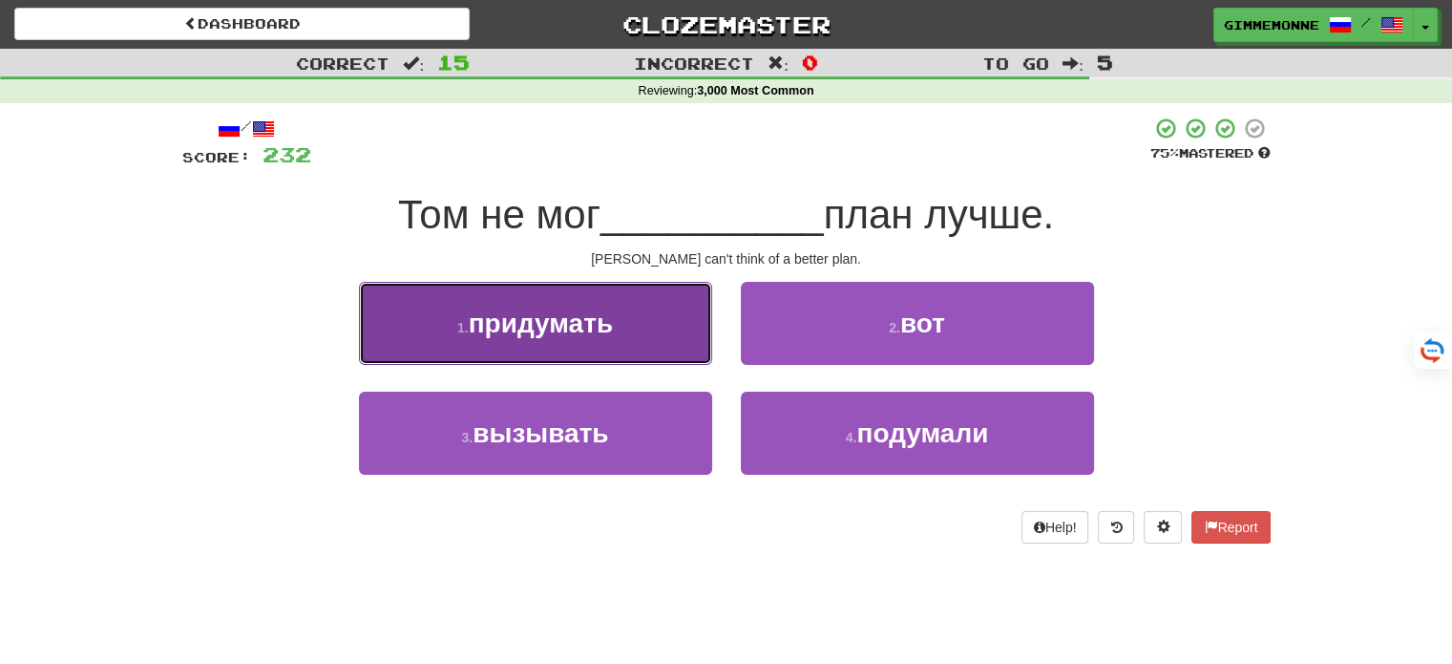
click at [661, 347] on button "1 . придумать" at bounding box center [535, 323] width 353 height 83
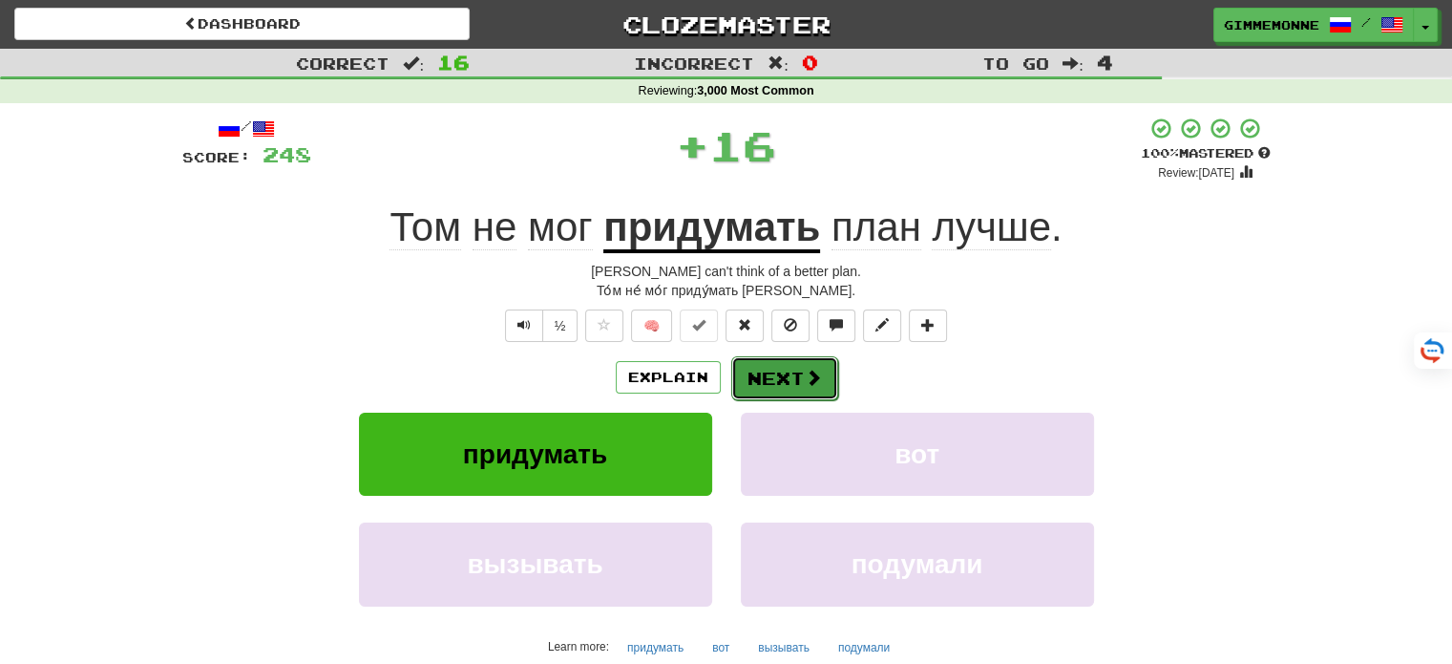
click at [781, 385] on button "Next" at bounding box center [784, 378] width 107 height 44
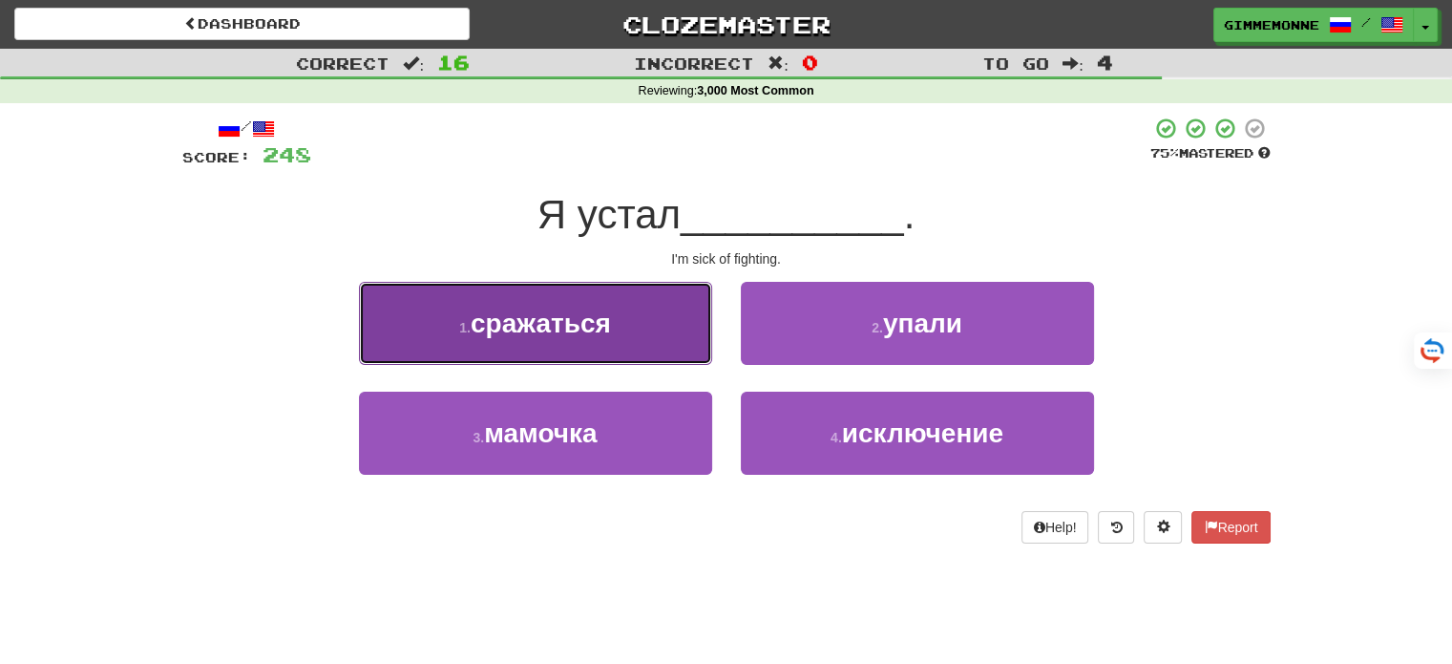
click at [676, 332] on button "1 . сражаться" at bounding box center [535, 323] width 353 height 83
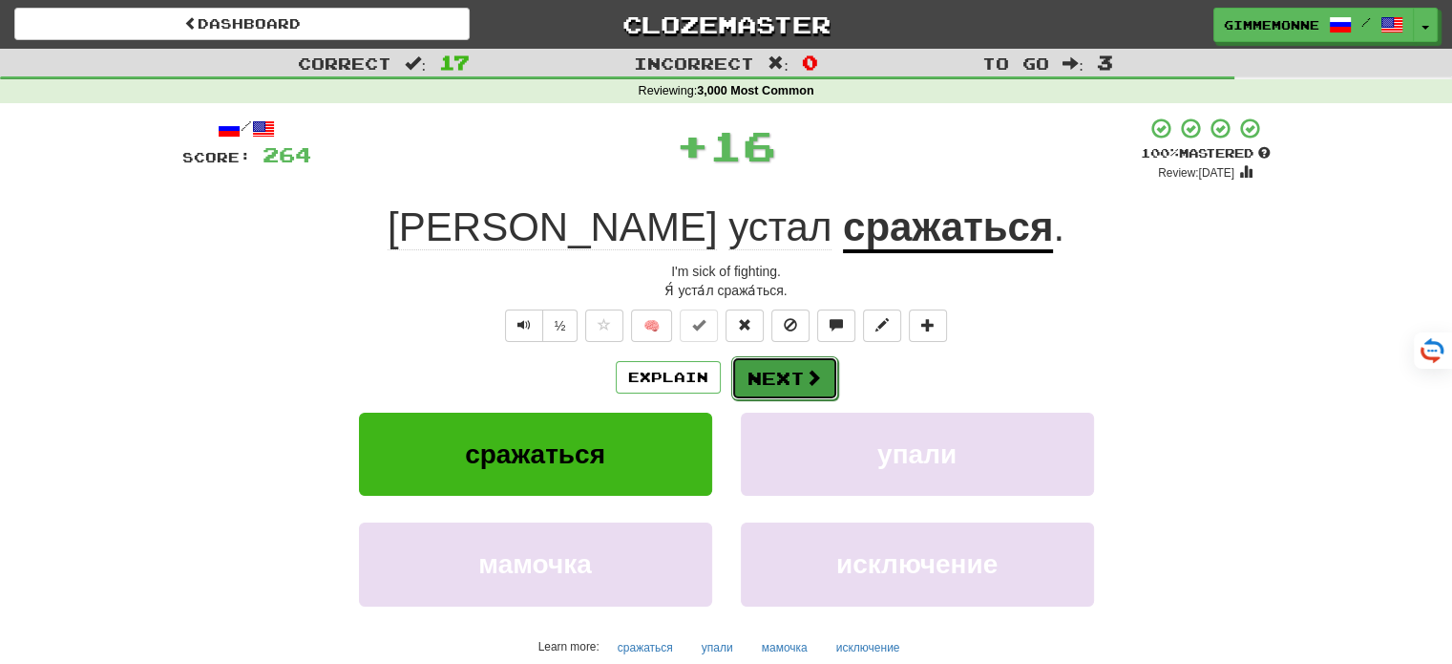
click at [813, 373] on span at bounding box center [813, 377] width 17 height 17
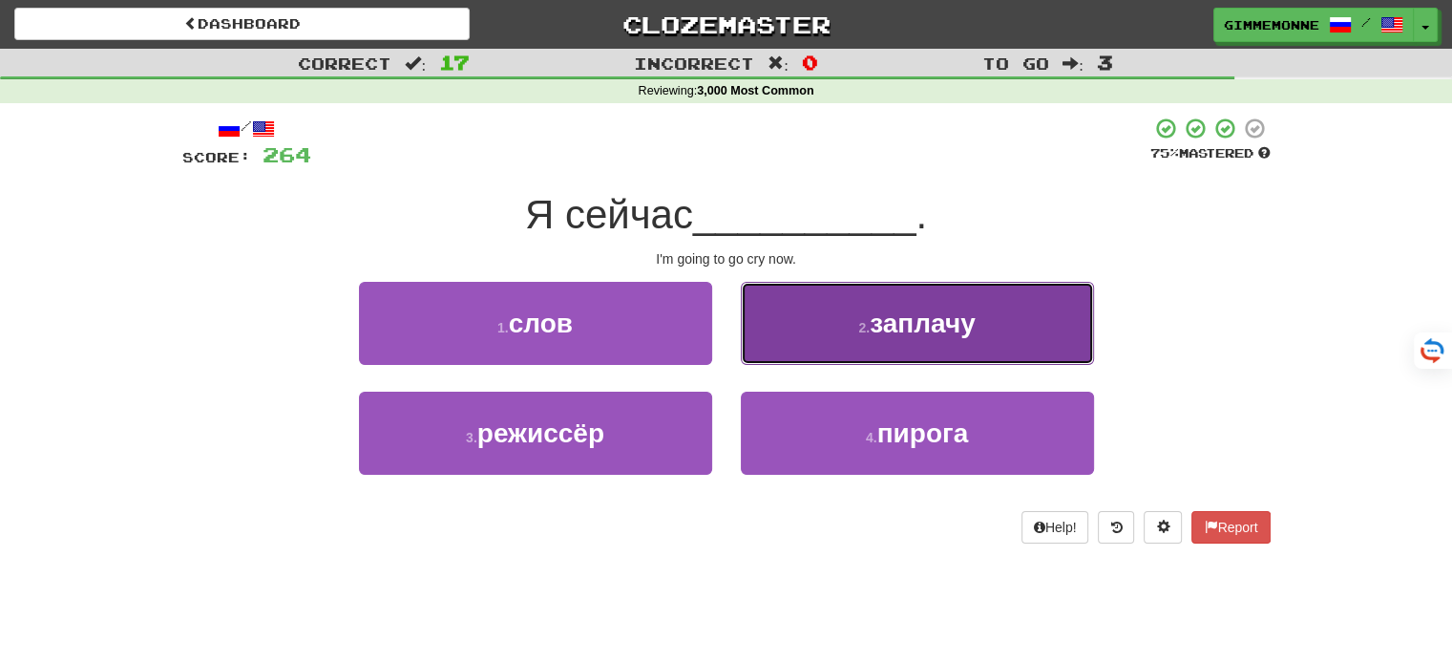
click at [863, 350] on button "2 . заплачу" at bounding box center [917, 323] width 353 height 83
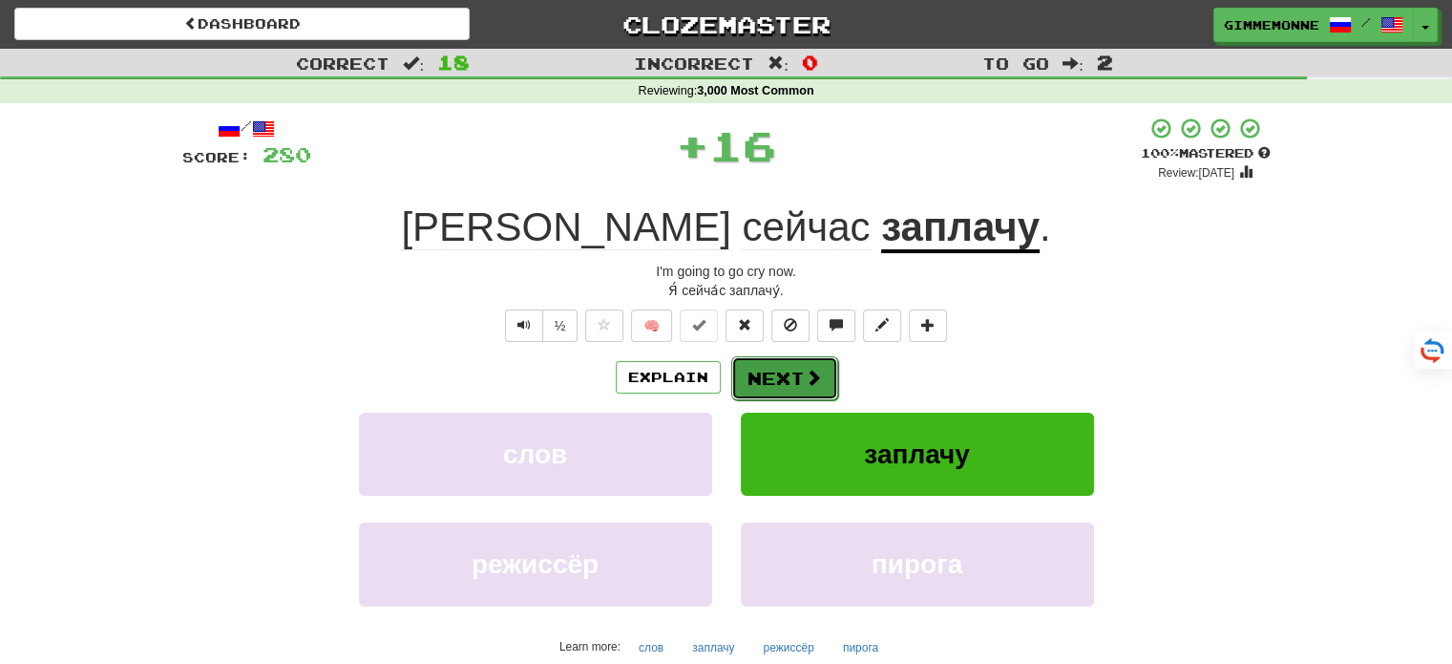
click at [793, 363] on button "Next" at bounding box center [784, 378] width 107 height 44
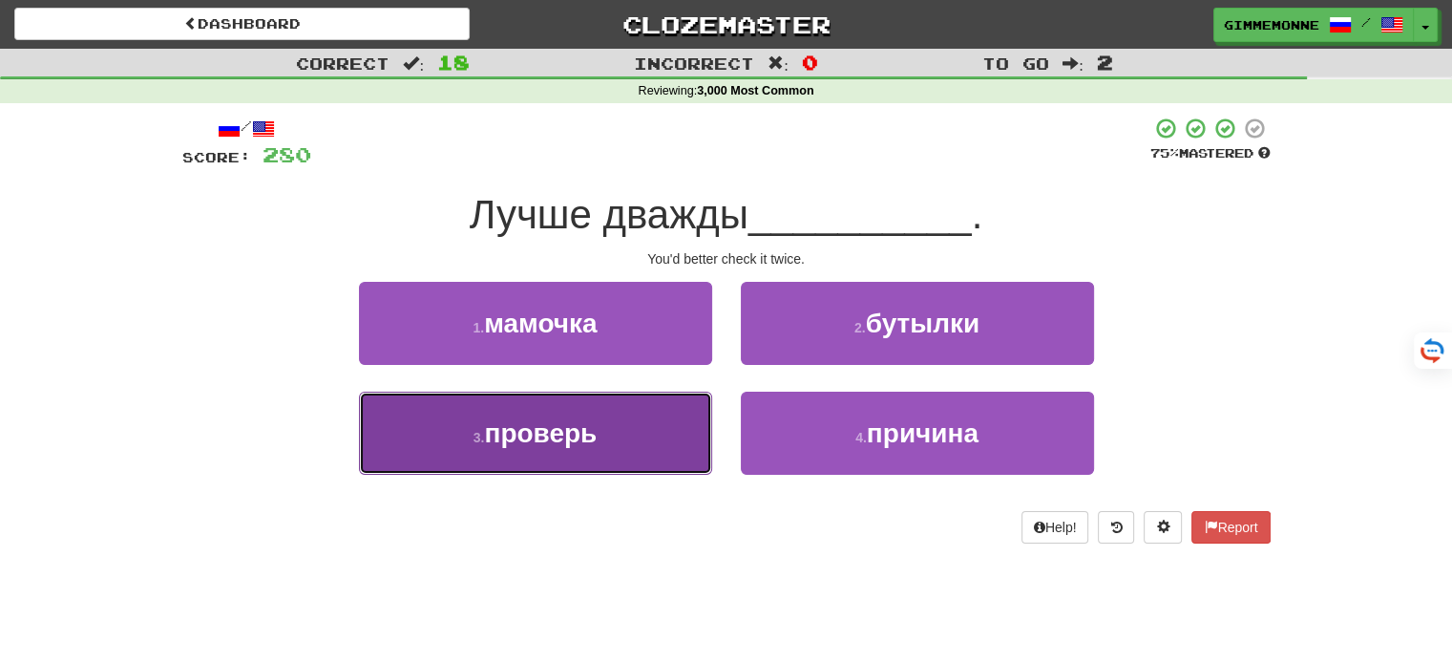
click at [680, 409] on button "3 . проверь" at bounding box center [535, 432] width 353 height 83
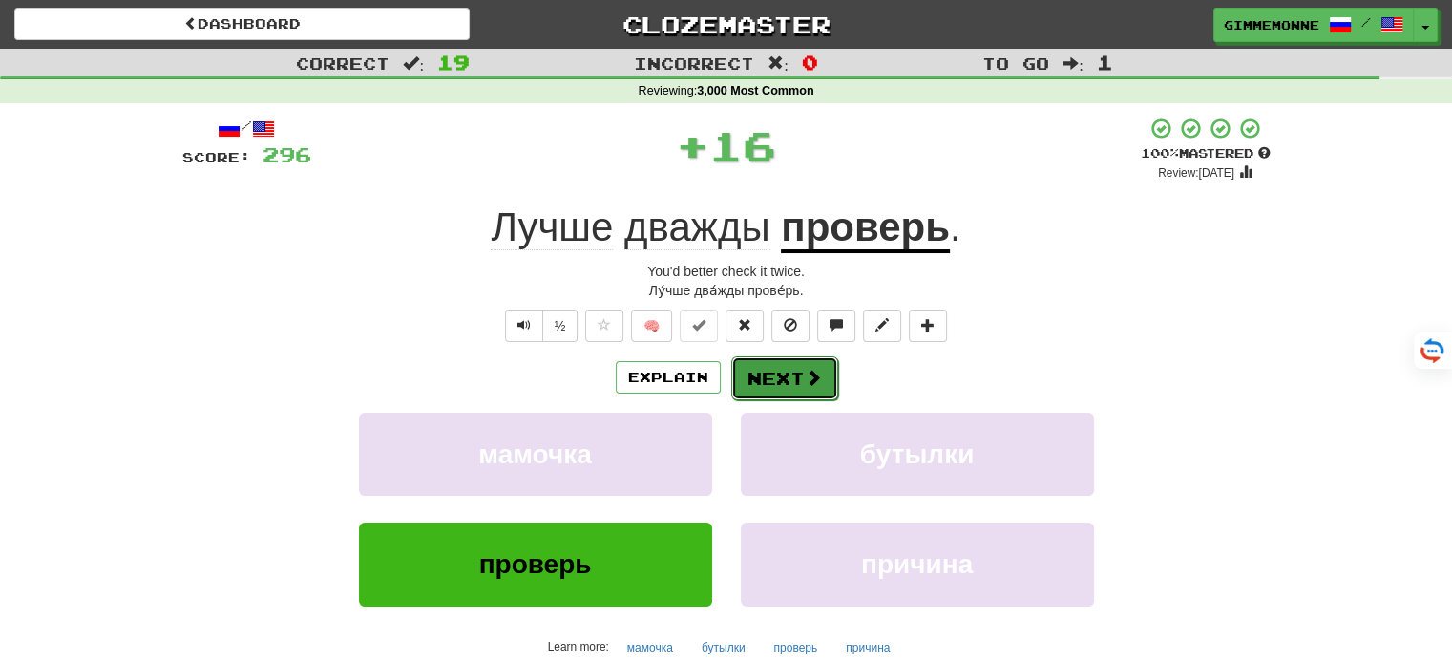
click at [805, 377] on span at bounding box center [813, 377] width 17 height 17
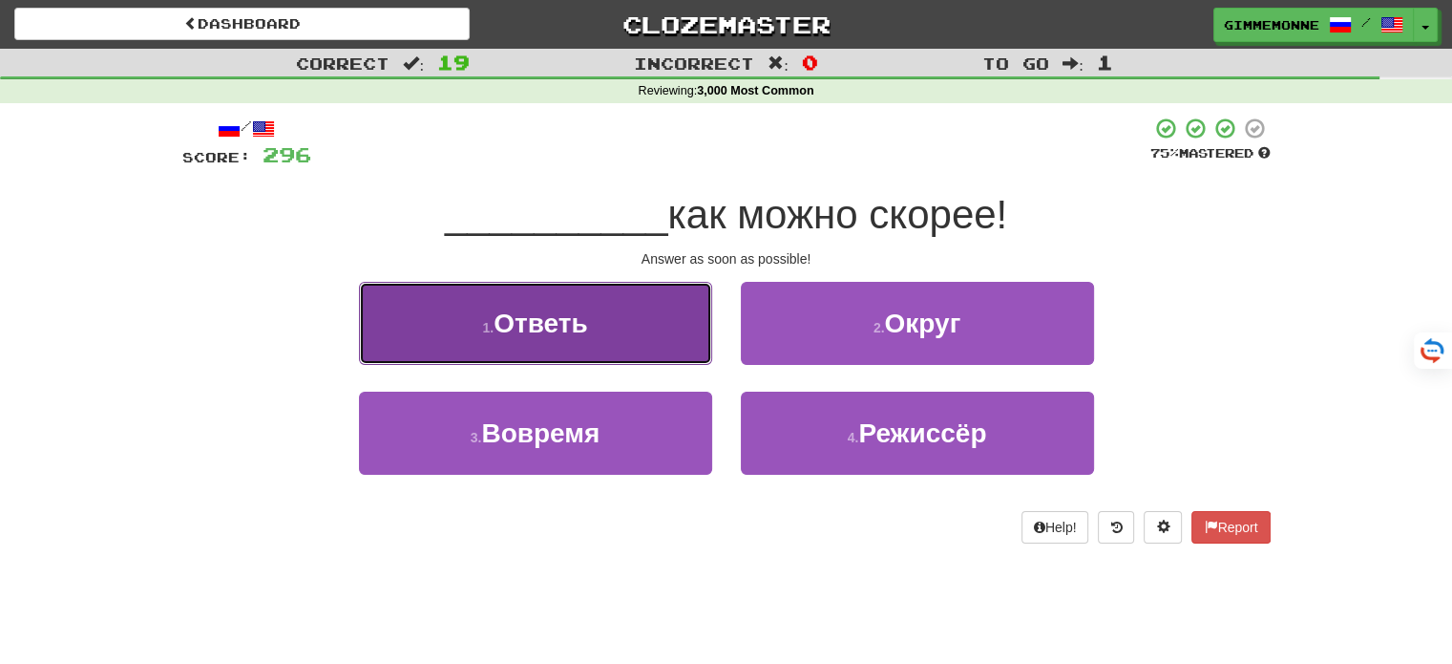
click at [623, 326] on button "1 . Ответь" at bounding box center [535, 323] width 353 height 83
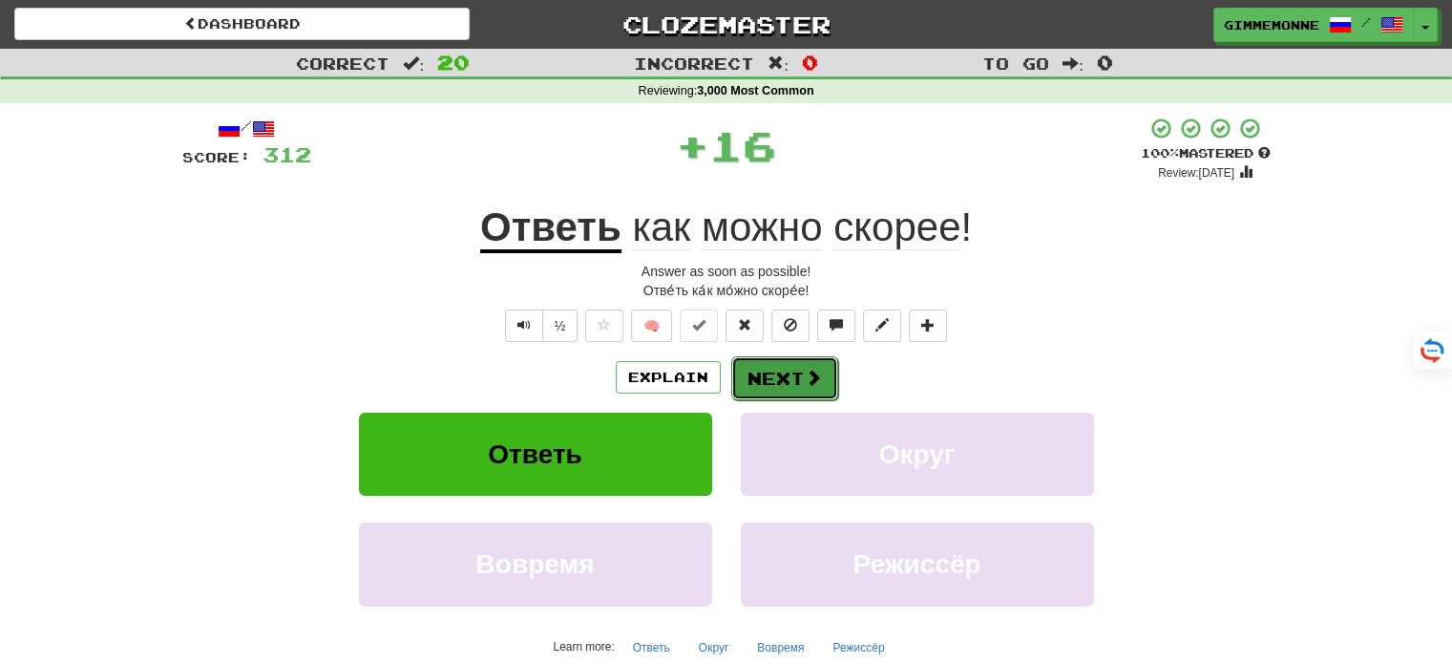
click at [783, 373] on button "Next" at bounding box center [784, 378] width 107 height 44
